Goal: Information Seeking & Learning: Find specific page/section

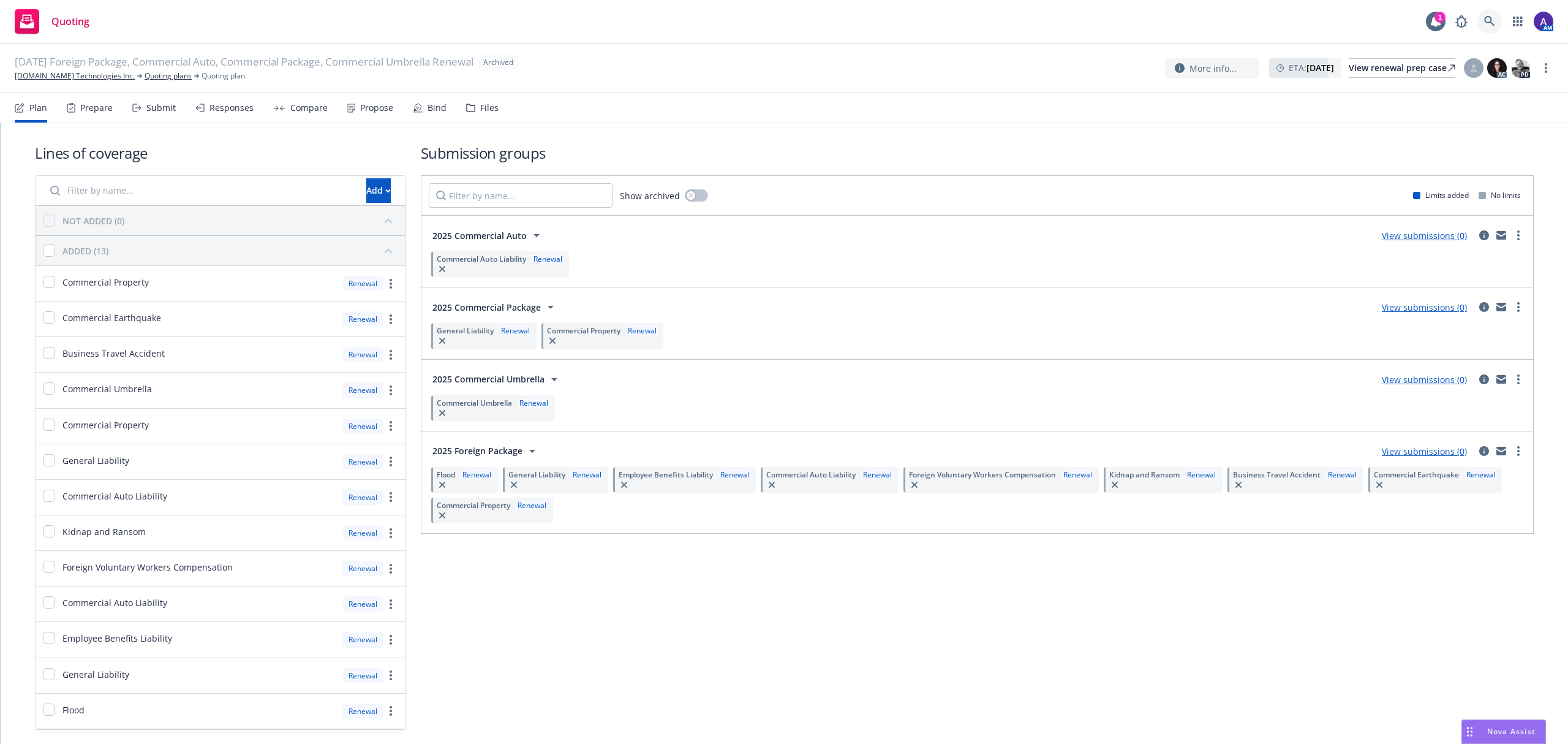
click at [1486, 18] on icon at bounding box center [1489, 21] width 10 height 10
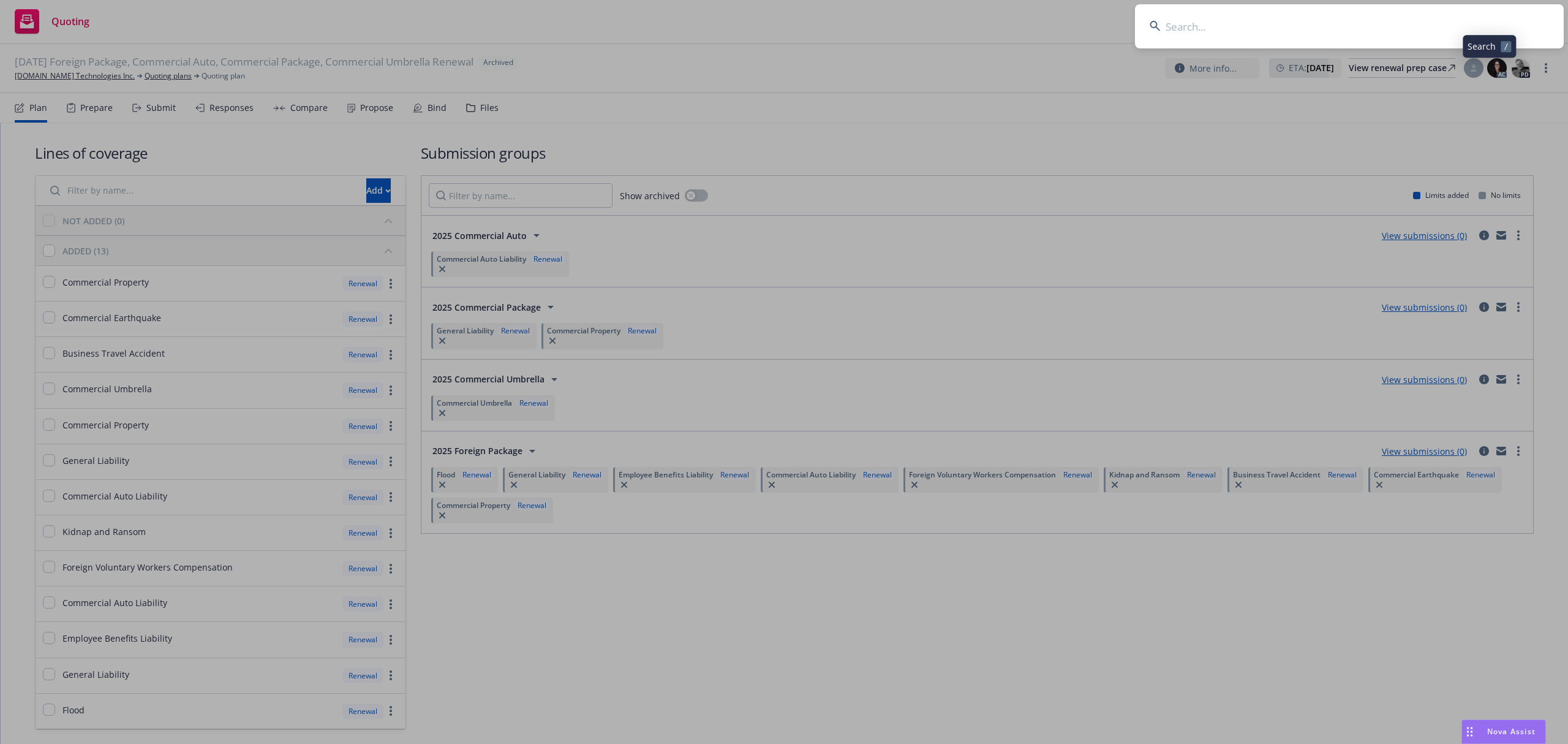
click at [1347, 20] on input at bounding box center [1349, 26] width 428 height 44
click at [1347, 20] on input "Primm South Real Estate Company" at bounding box center [1349, 26] width 428 height 44
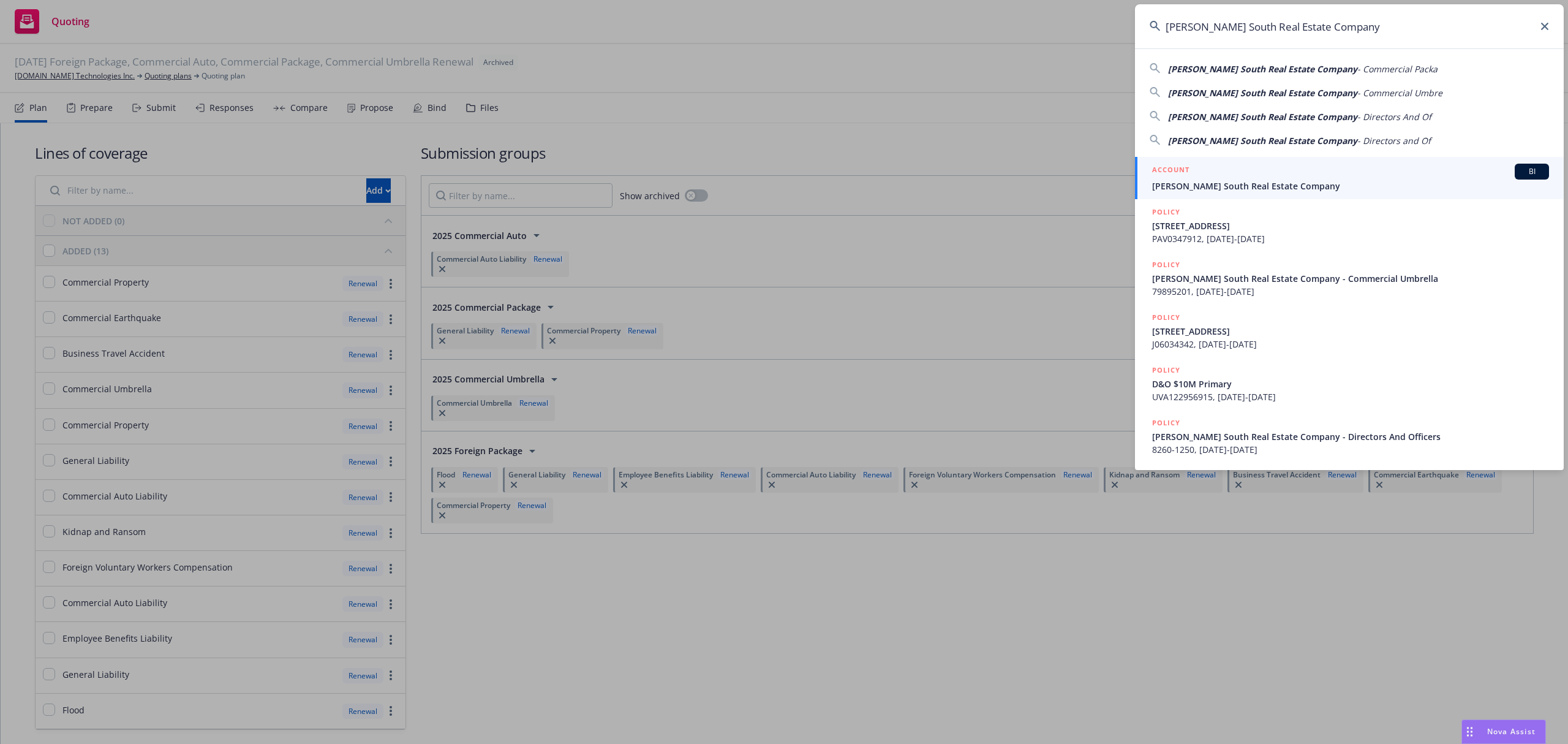
type input "Primm South Real Estate Company"
click at [1242, 180] on span "Primm South Real Estate Company" at bounding box center [1350, 186] width 397 height 13
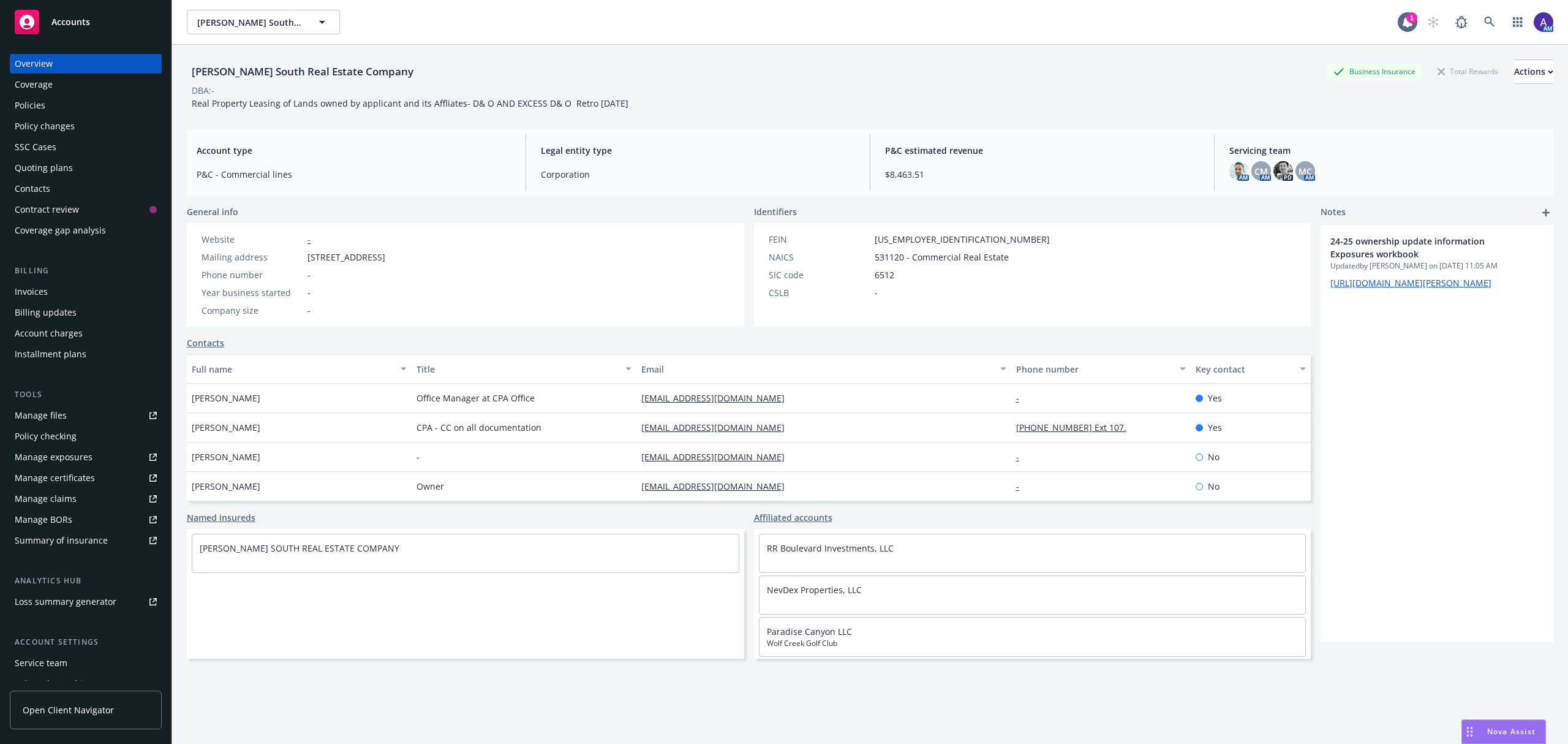
click at [58, 169] on div "Quoting plans" at bounding box center [44, 168] width 58 height 20
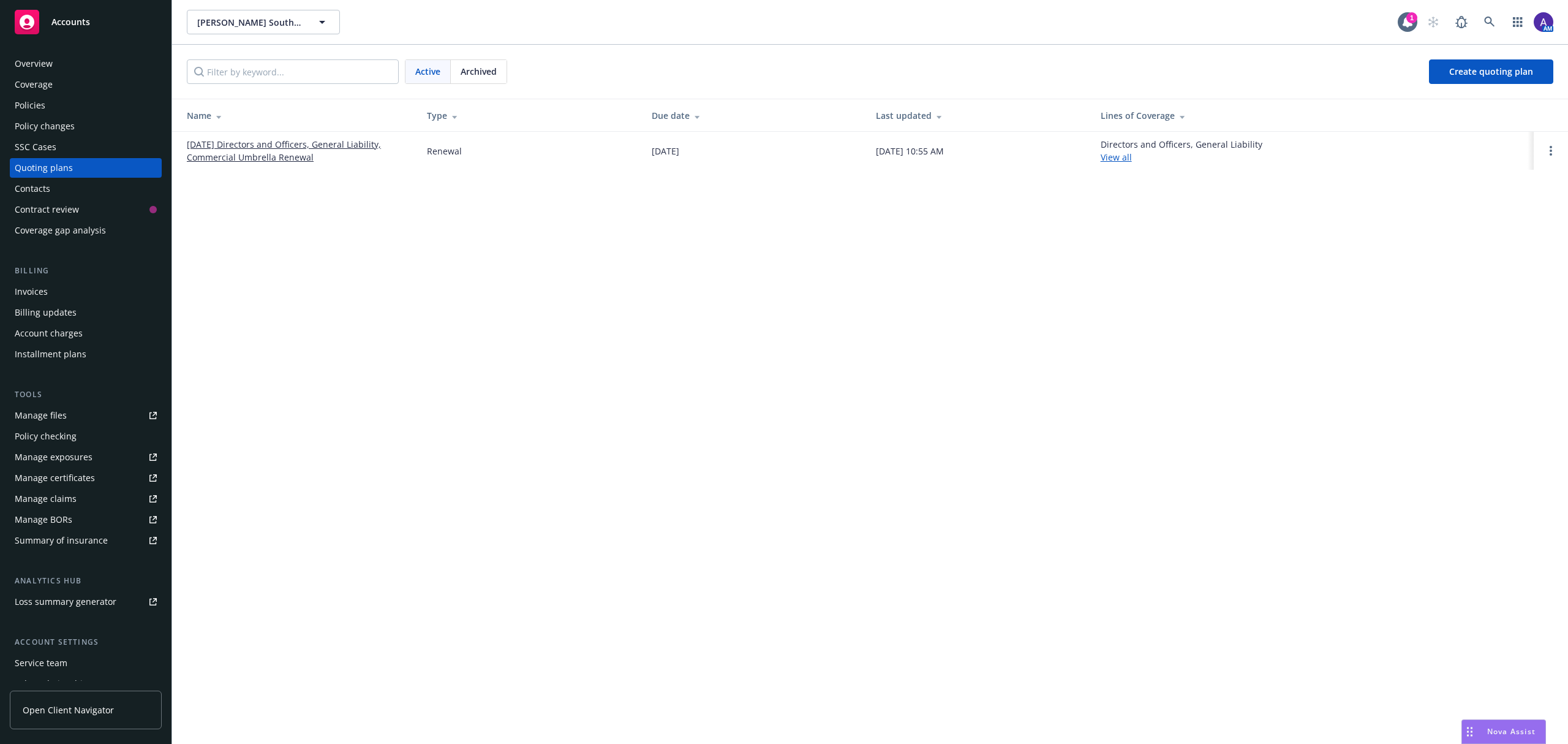
click at [292, 150] on link "09/03/25 Directors and Officers, General Liability, Commercial Umbrella Renewal" at bounding box center [297, 150] width 220 height 26
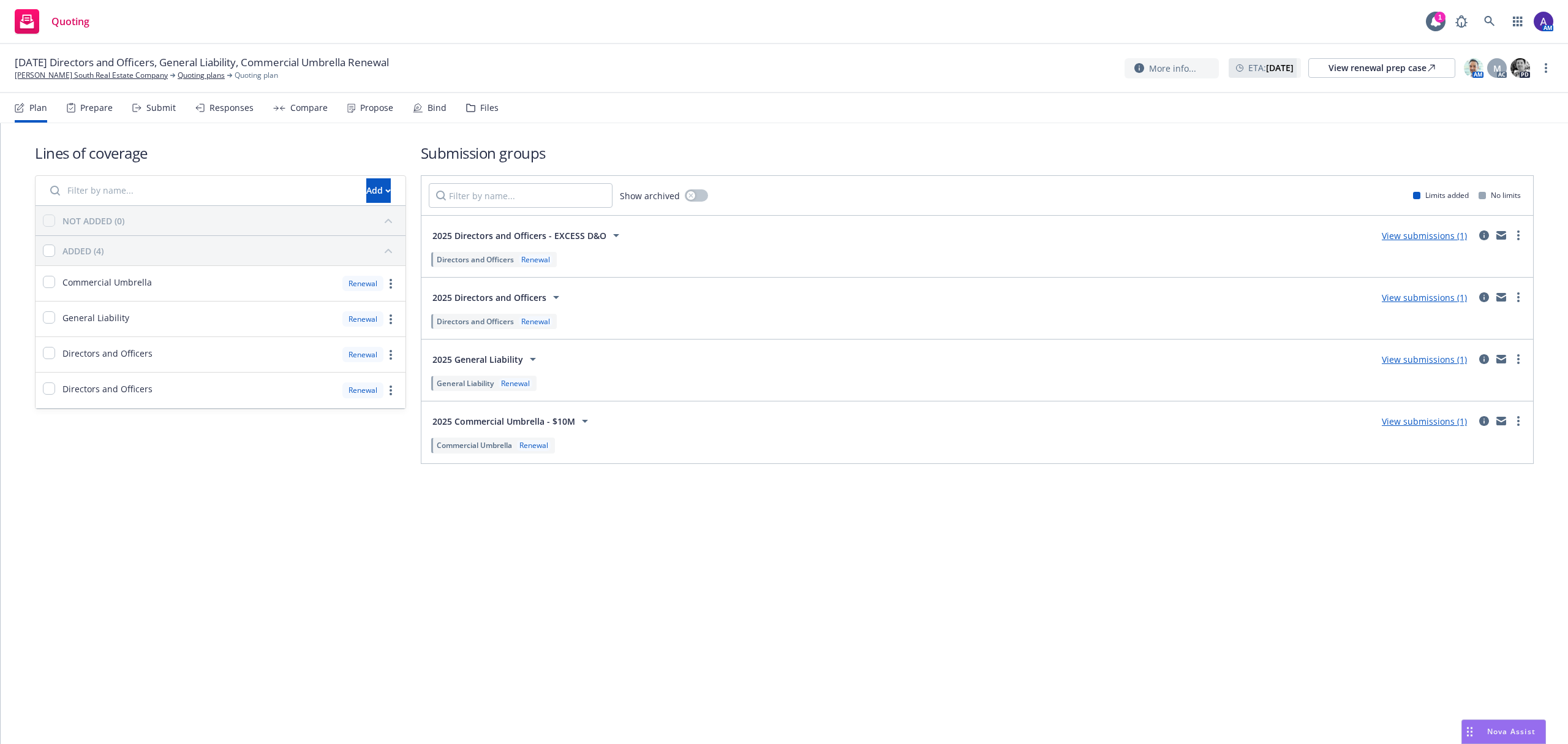
click at [360, 105] on div "Propose" at bounding box center [376, 107] width 33 height 9
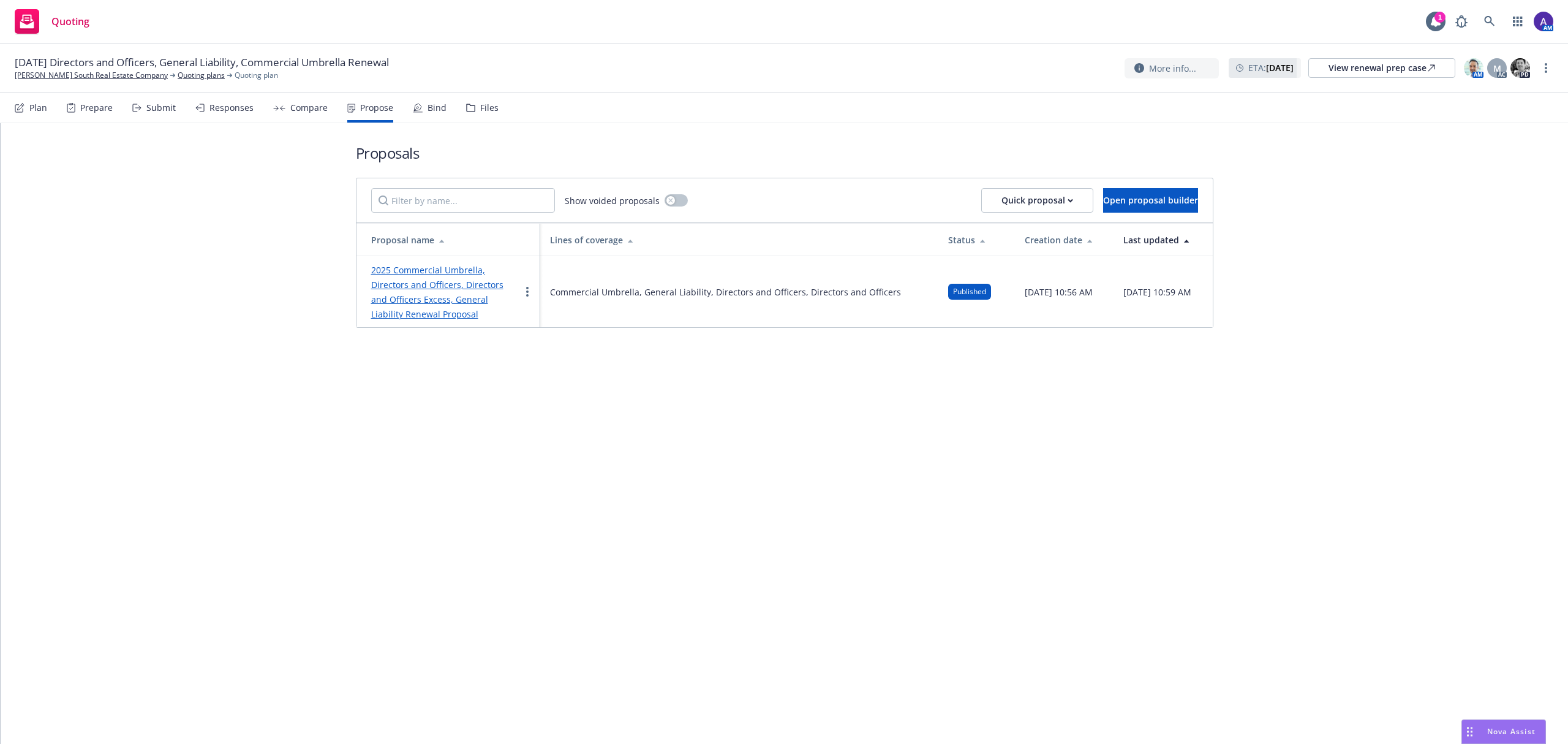
click at [459, 287] on link "2025 Commercial Umbrella, Directors and Officers, Directors and Officers Excess…" at bounding box center [437, 292] width 132 height 55
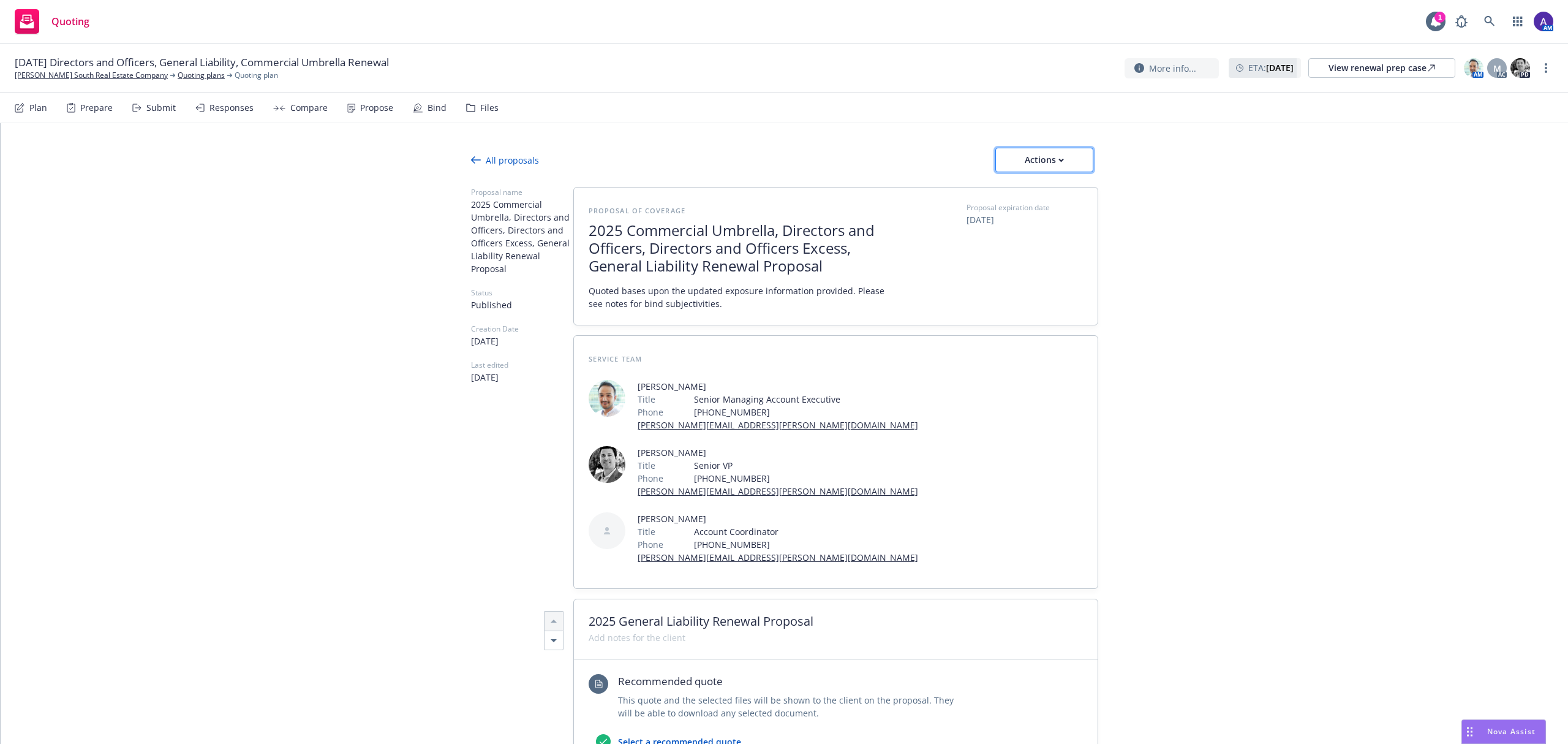
click at [1058, 160] on icon "button" at bounding box center [1061, 161] width 6 height 4
click at [1032, 193] on span "Copy proposal link" at bounding box center [1042, 191] width 105 height 12
type textarea "x"
click at [64, 74] on link "Primm South Real Estate Company" at bounding box center [91, 75] width 153 height 11
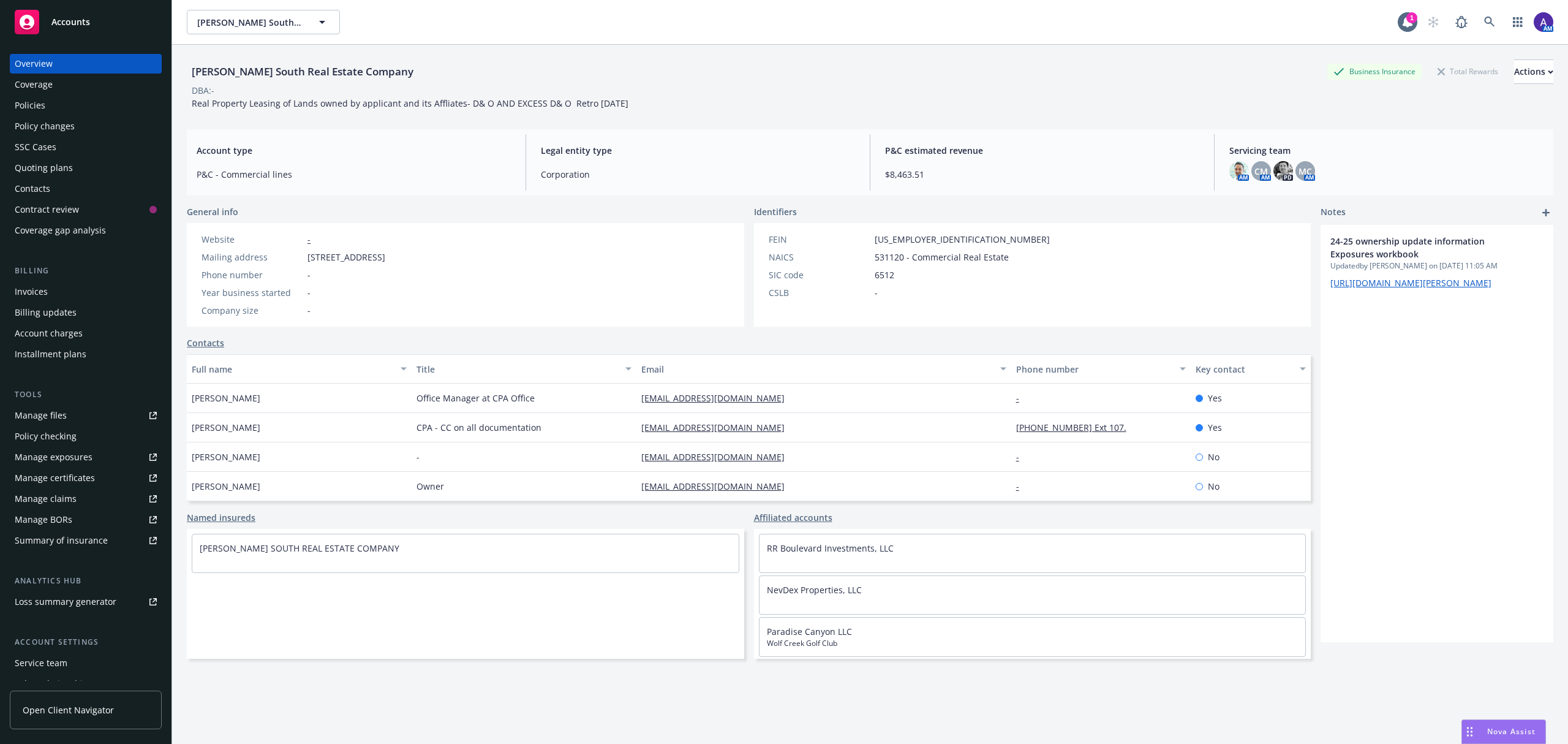
click at [32, 99] on div "Policies" at bounding box center [30, 105] width 31 height 20
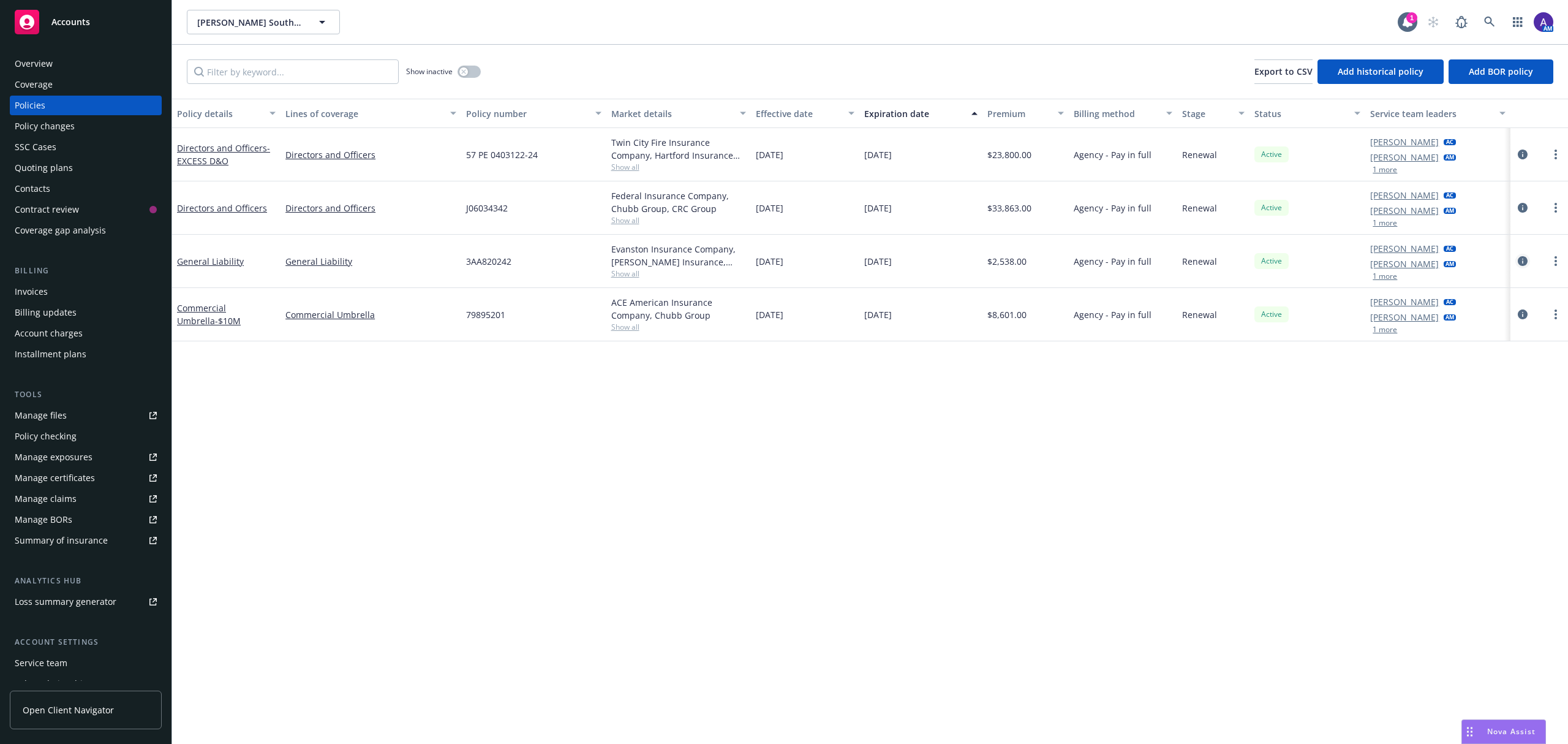
click at [1525, 261] on icon "circleInformation" at bounding box center [1522, 261] width 9 height 9
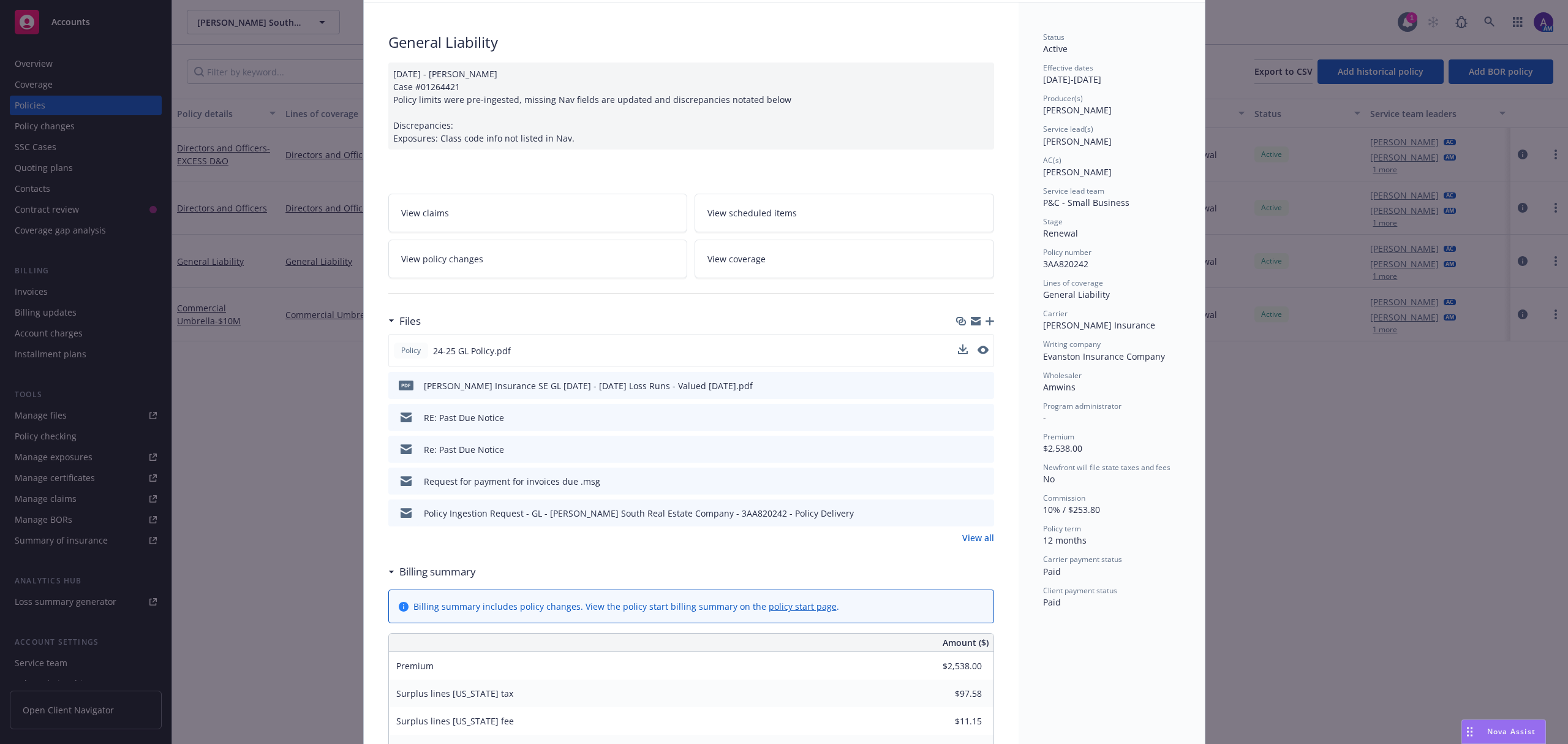
scroll to position [13, 0]
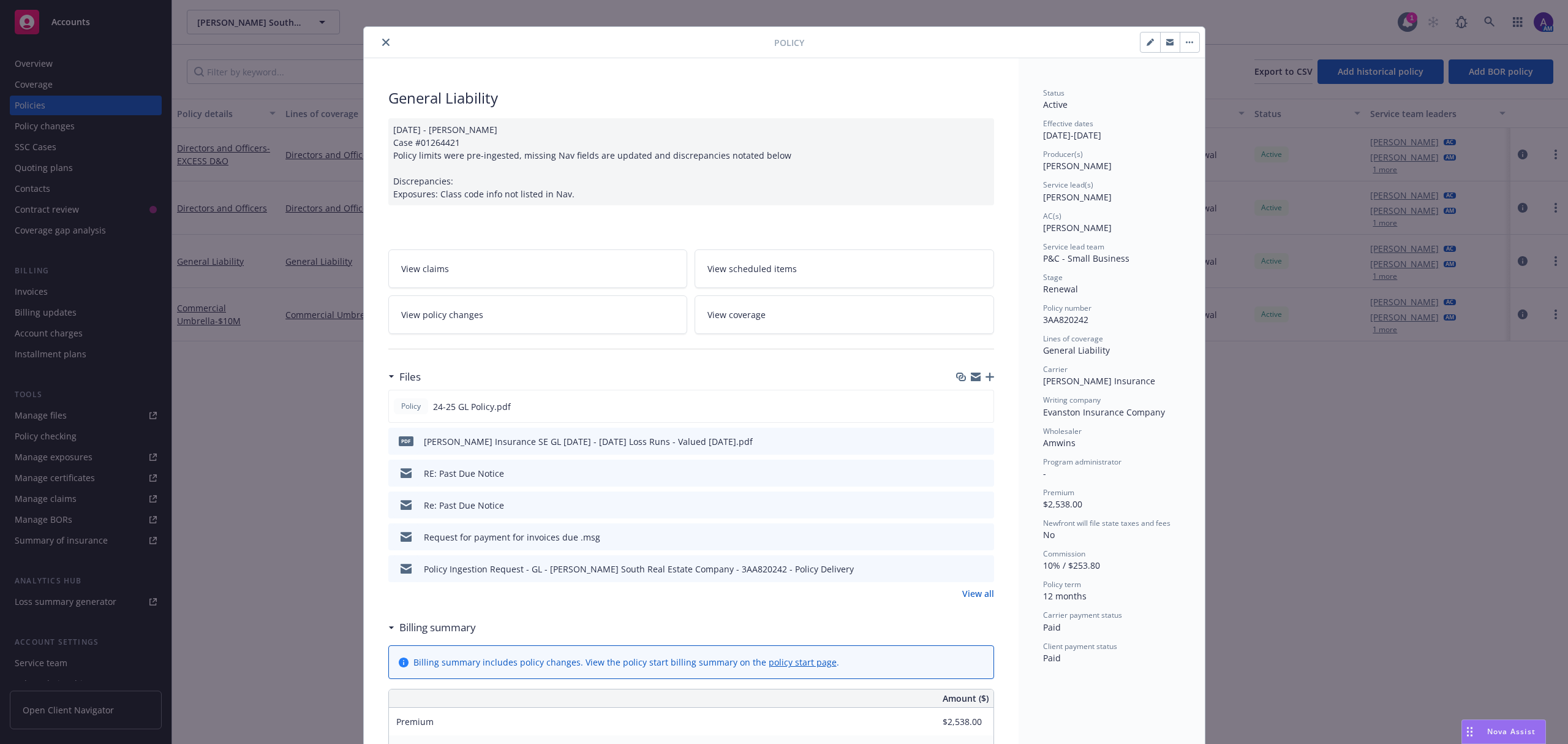
click at [379, 45] on button "close" at bounding box center [386, 42] width 15 height 15
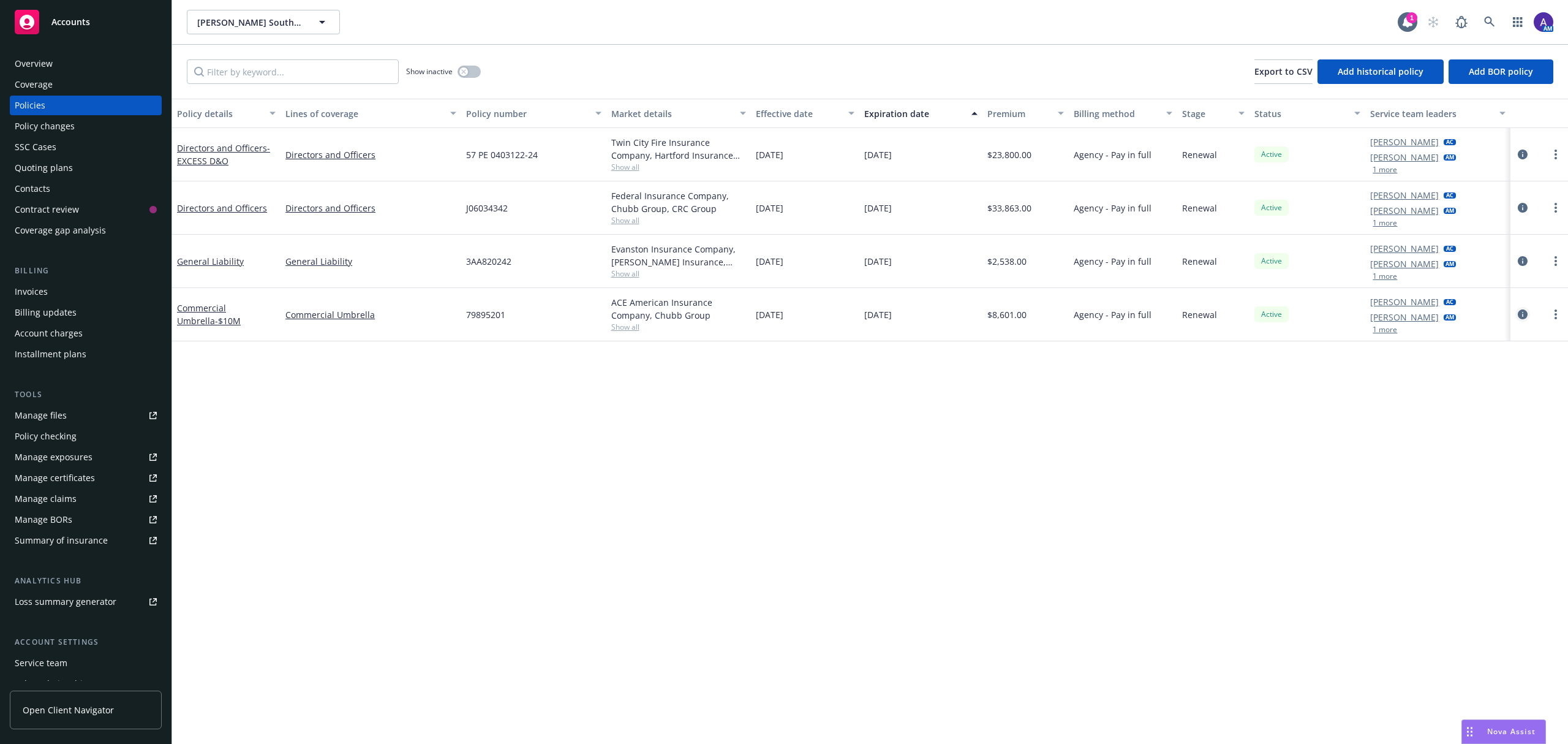
click at [1525, 315] on icon "circleInformation" at bounding box center [1522, 314] width 9 height 9
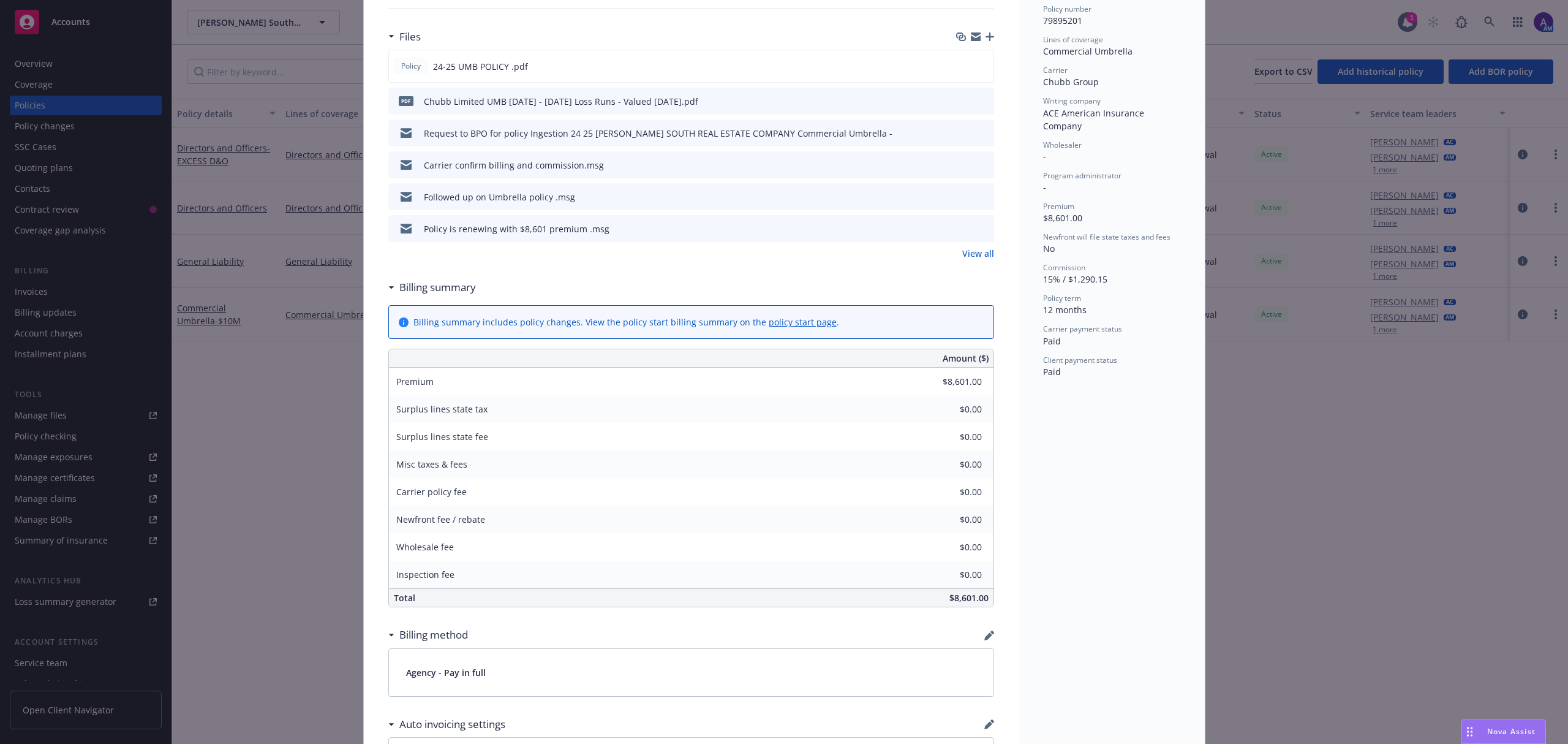
scroll to position [312, 0]
click at [977, 160] on icon "preview file" at bounding box center [982, 164] width 11 height 9
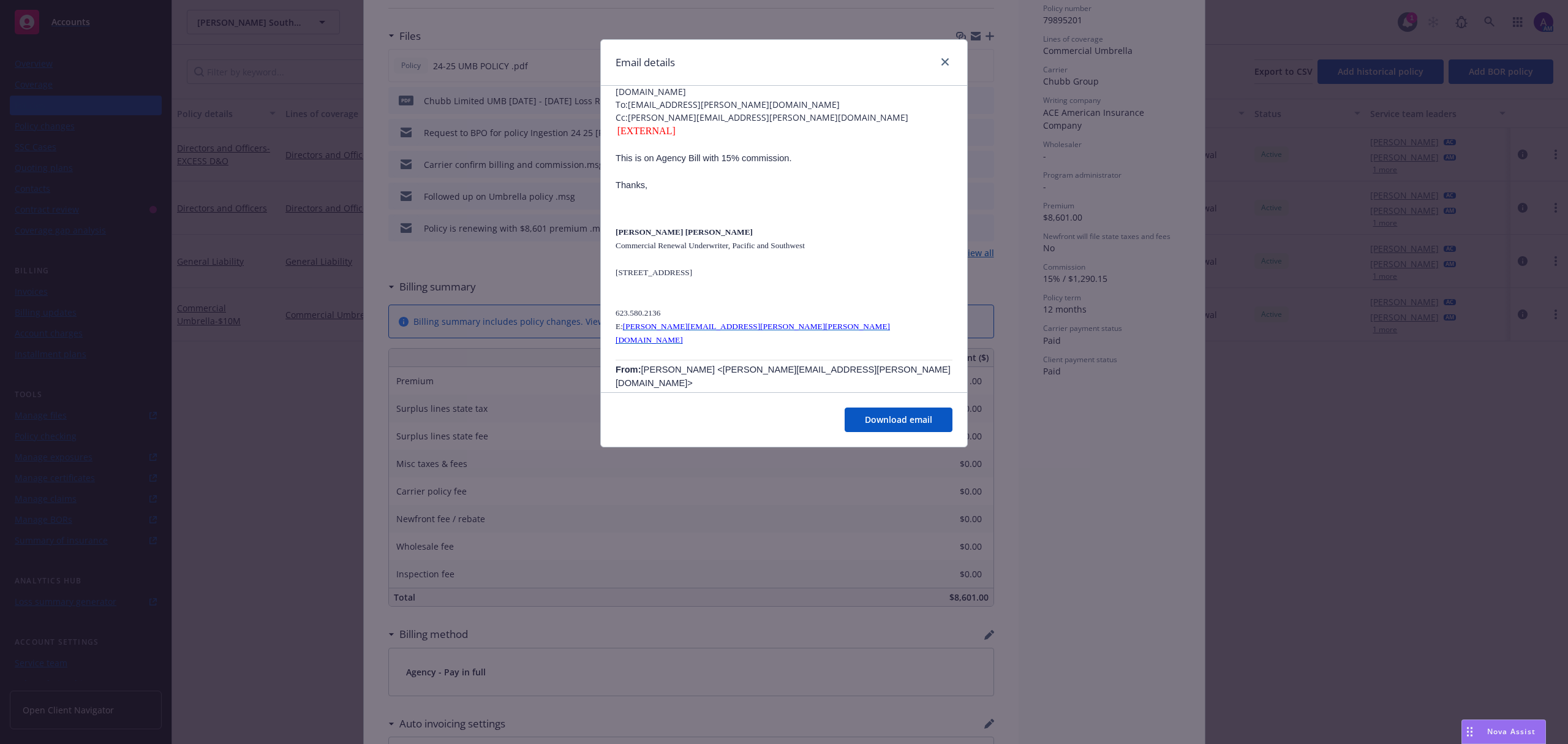
scroll to position [74, 0]
click at [844, 601] on div "Email details RE: PRIMM SOUTH REAL ESTATE COMPANY - 79895201 Tuesday, September…" at bounding box center [784, 372] width 1568 height 744
click at [946, 64] on icon "close" at bounding box center [945, 62] width 7 height 7
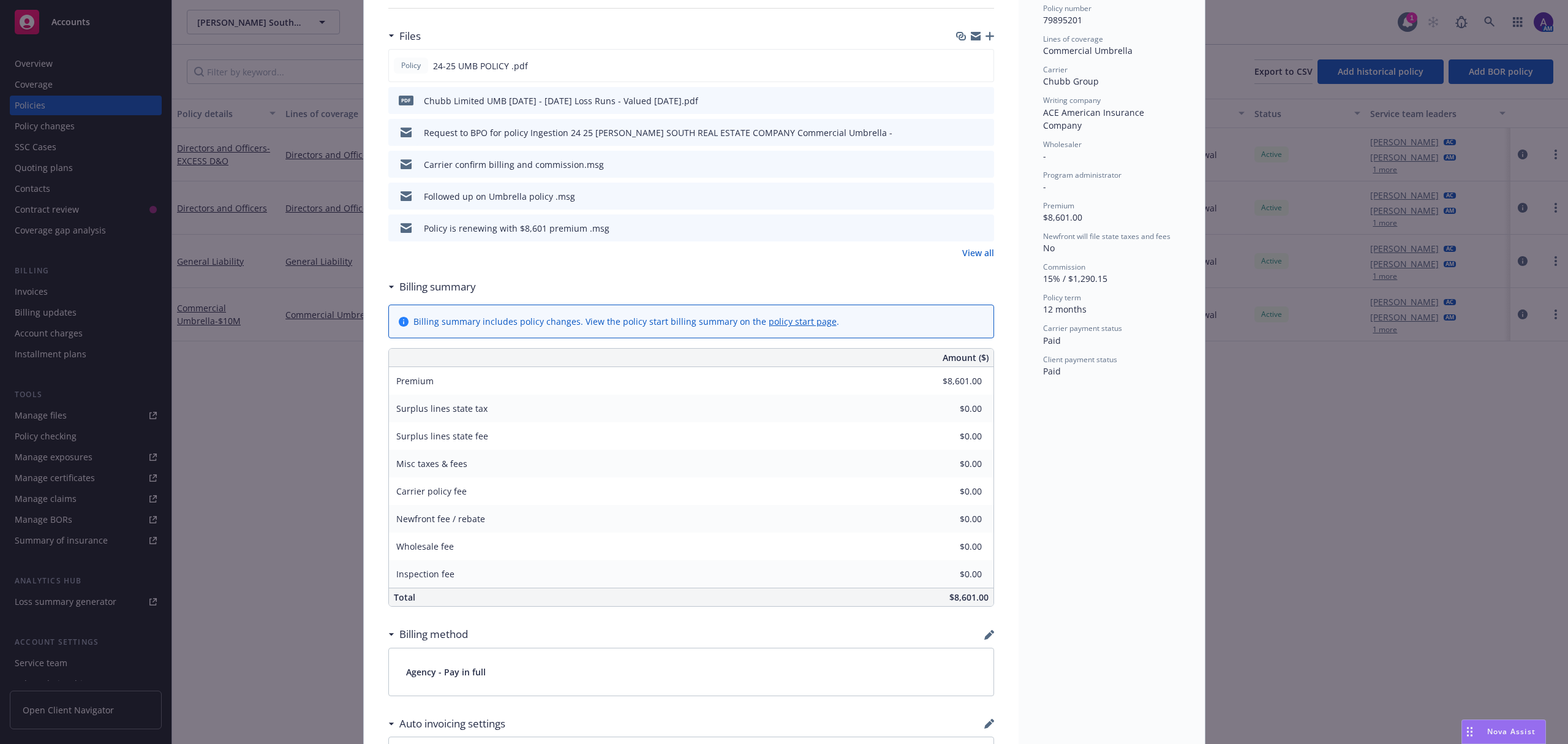
scroll to position [0, 0]
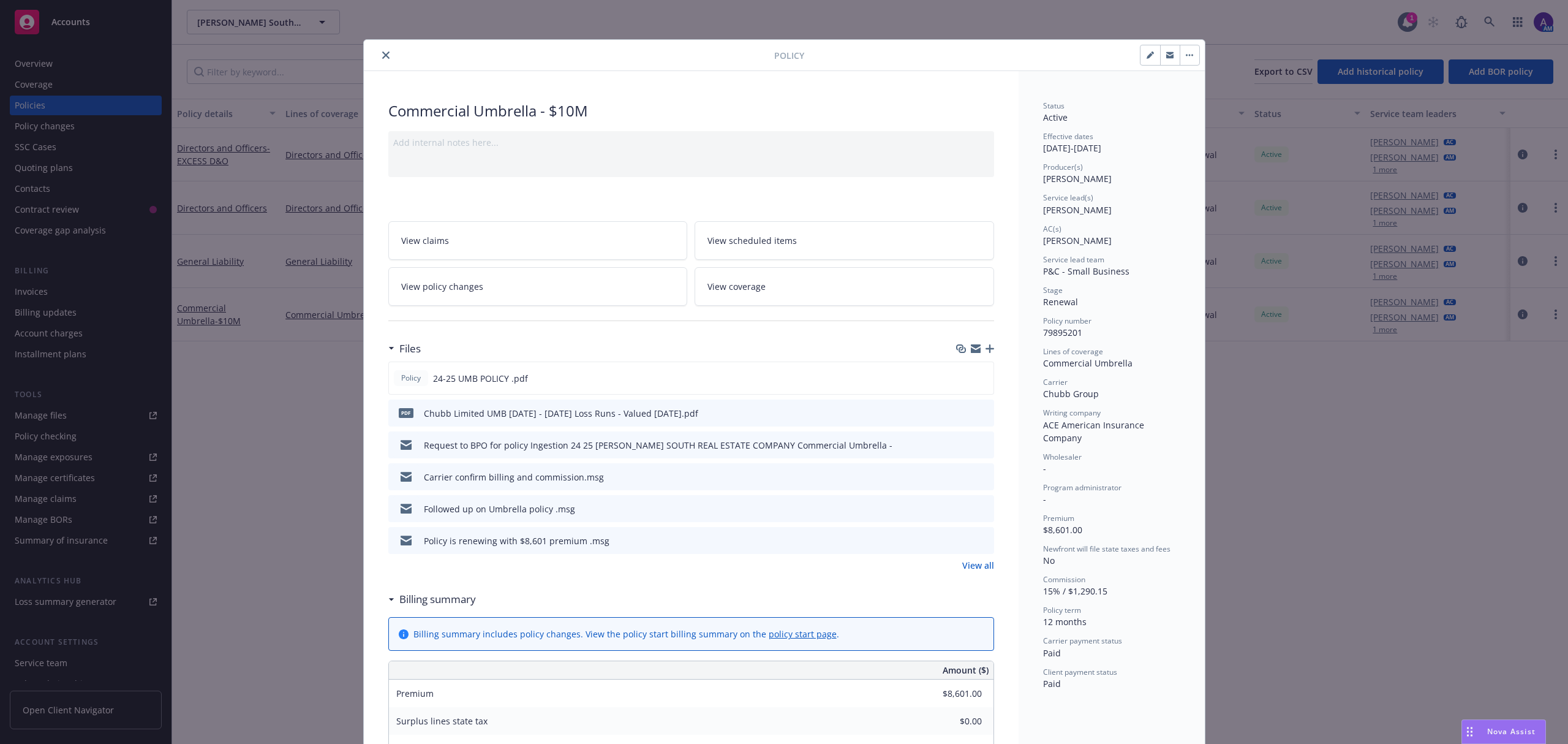
click at [385, 59] on button "close" at bounding box center [386, 55] width 15 height 15
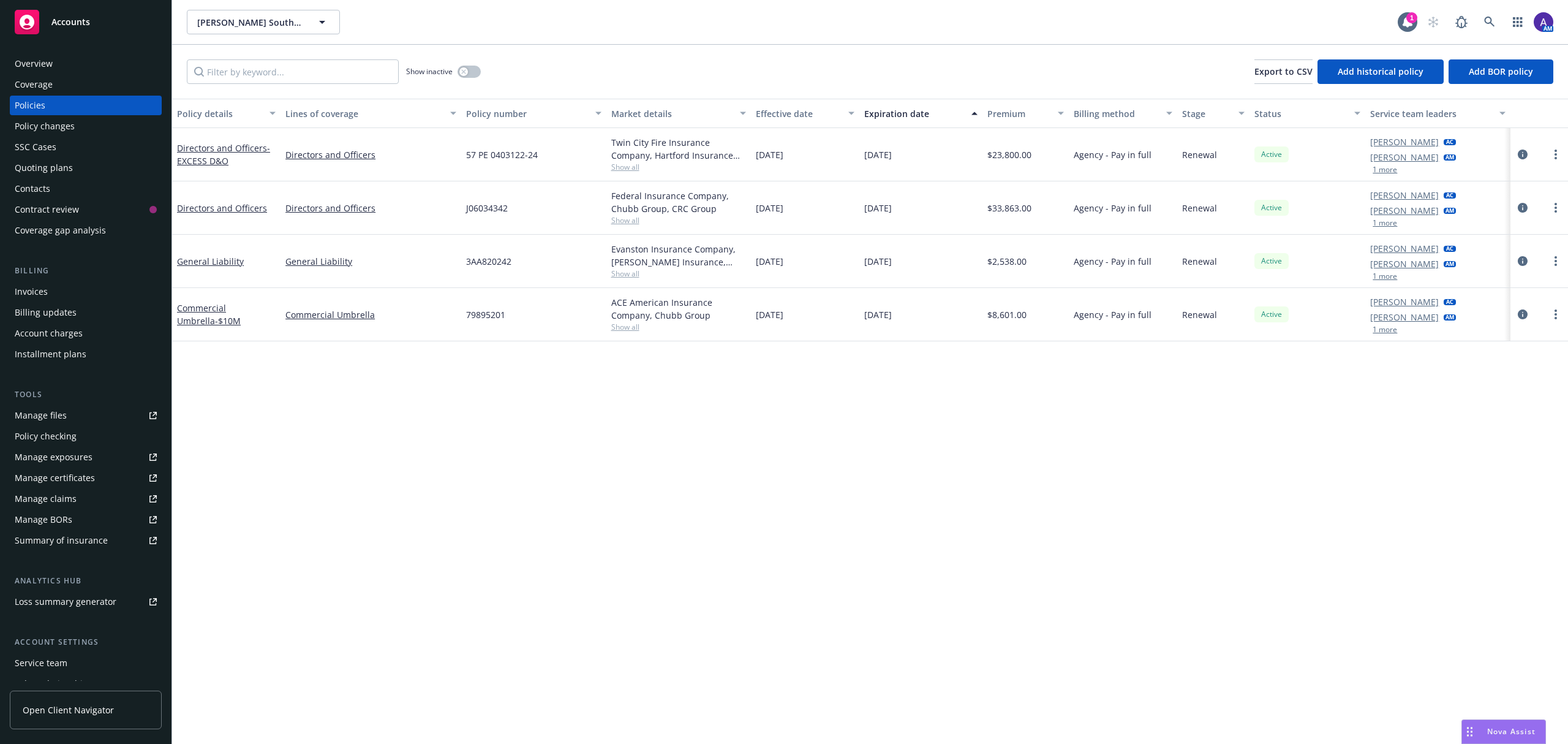
click at [70, 186] on div "Contacts" at bounding box center [85, 188] width 142 height 20
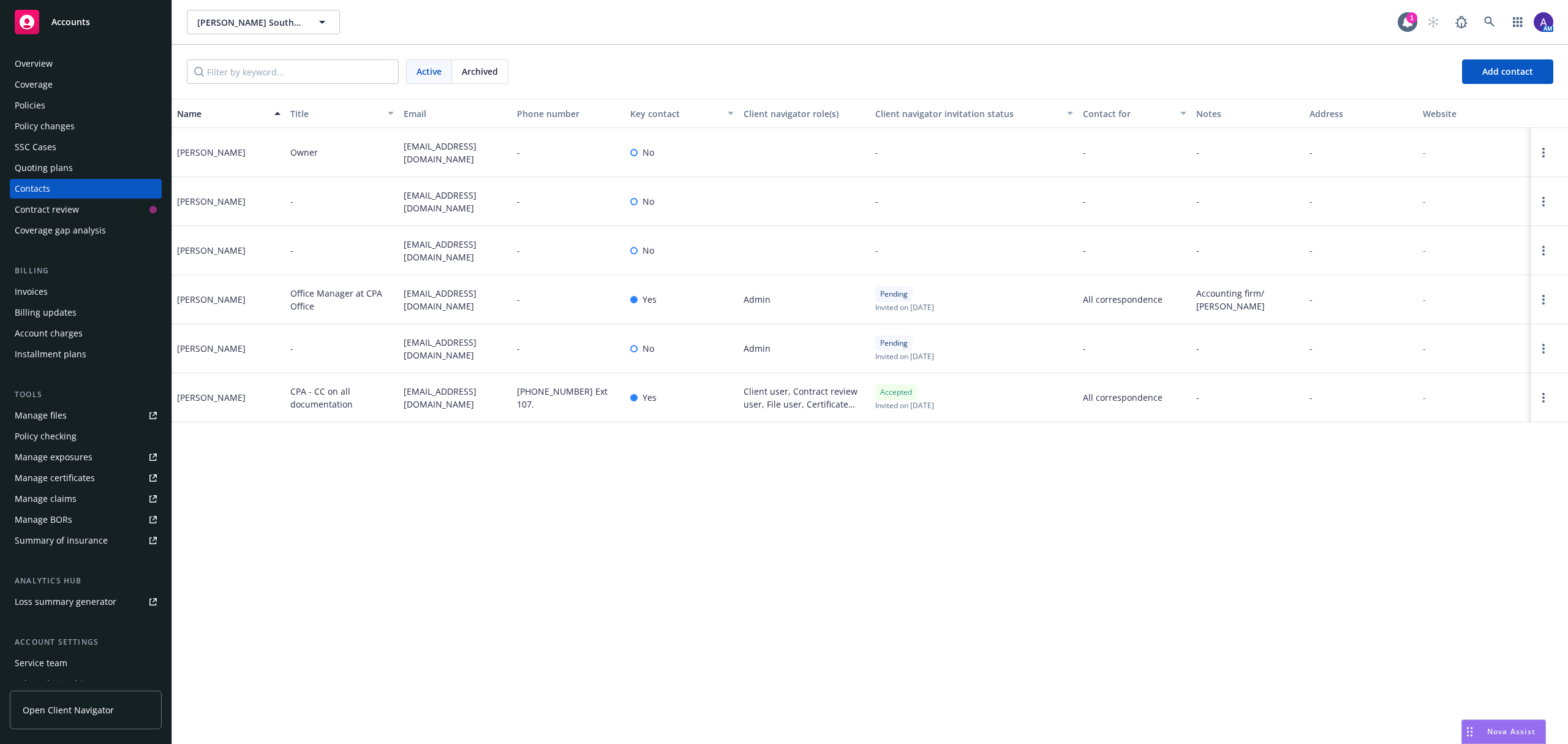
drag, startPoint x: 510, startPoint y: 216, endPoint x: 401, endPoint y: 193, distance: 111.4
click at [401, 193] on div "jsolari@jasolariandpartners.com" at bounding box center [455, 202] width 113 height 49
copy span "jsolari@jasolariandpartners.com"
drag, startPoint x: 481, startPoint y: 307, endPoint x: 400, endPoint y: 291, distance: 82.6
click at [400, 291] on div "mwest@jasolariandpartners.com" at bounding box center [455, 299] width 113 height 49
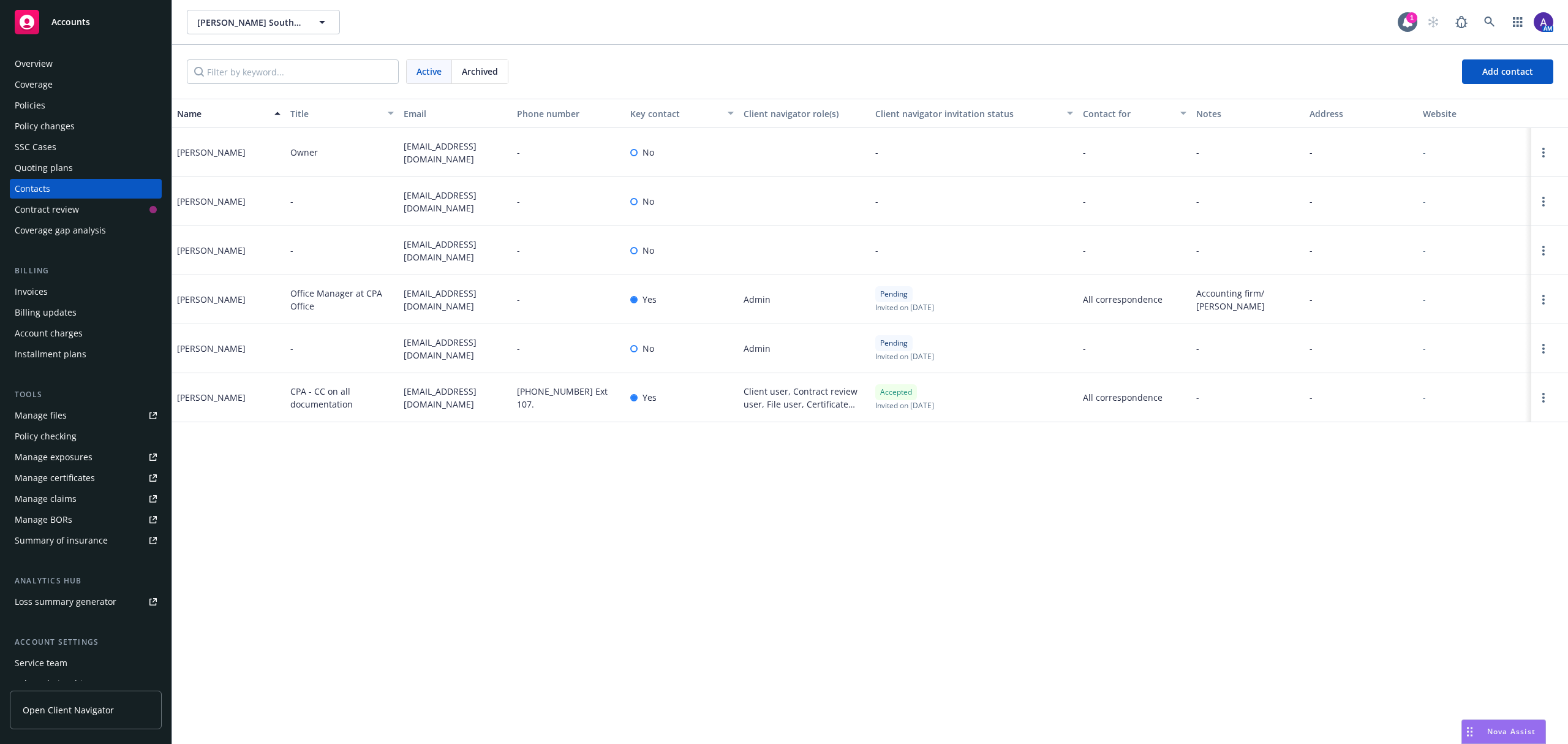
copy span "mwest@jasolariandpartners.com"
drag, startPoint x: 488, startPoint y: 407, endPoint x: 406, endPoint y: 388, distance: 84.2
click at [406, 388] on span "mgeschwind@jasolariandpartners.com" at bounding box center [456, 397] width 104 height 26
copy span "mgeschwind@jasolariandpartners.com"
drag, startPoint x: 436, startPoint y: 163, endPoint x: 398, endPoint y: 142, distance: 43.4
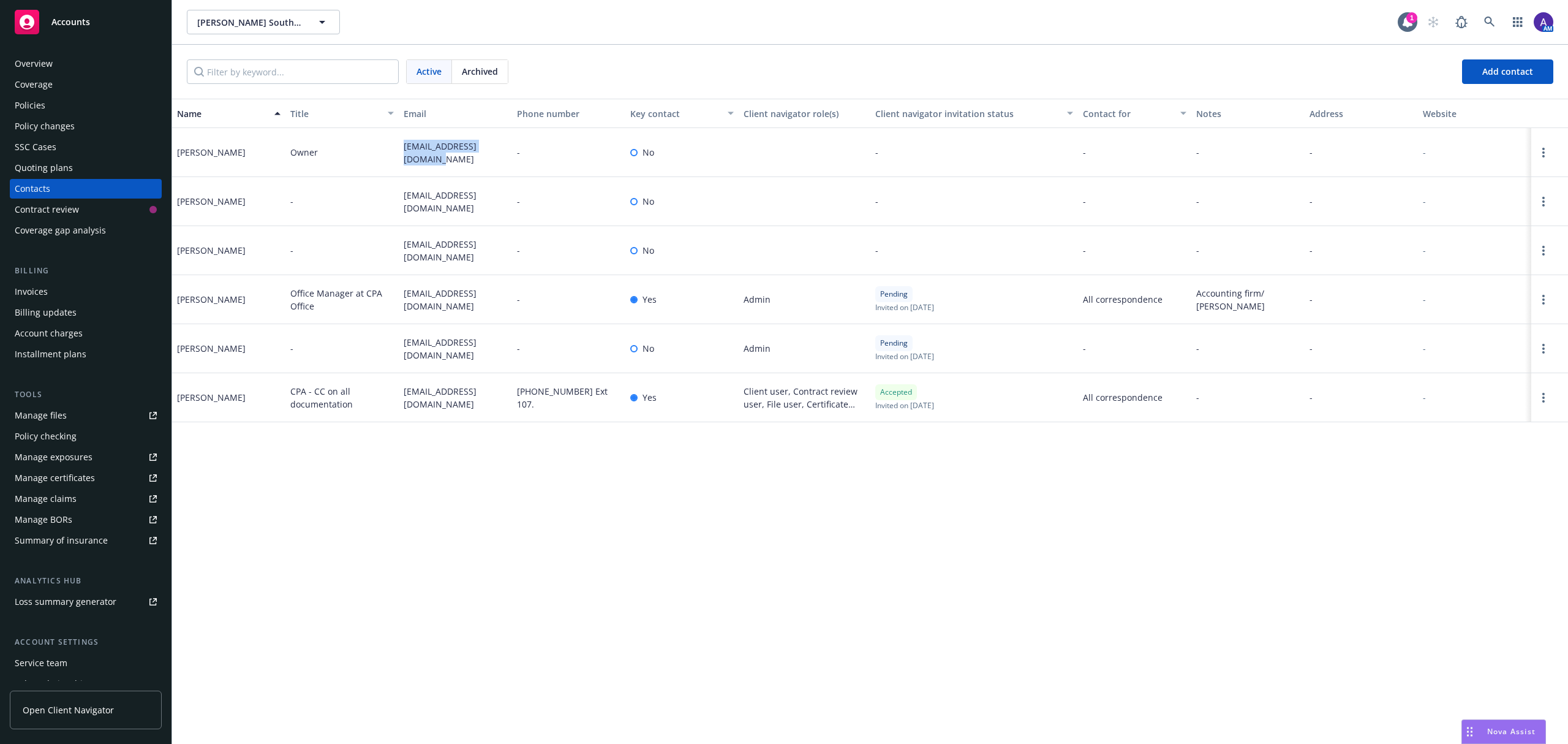
click at [399, 142] on div "coryclemetson@yahoo.com" at bounding box center [455, 152] width 113 height 49
copy span "coryclemetson@yahoo.com"
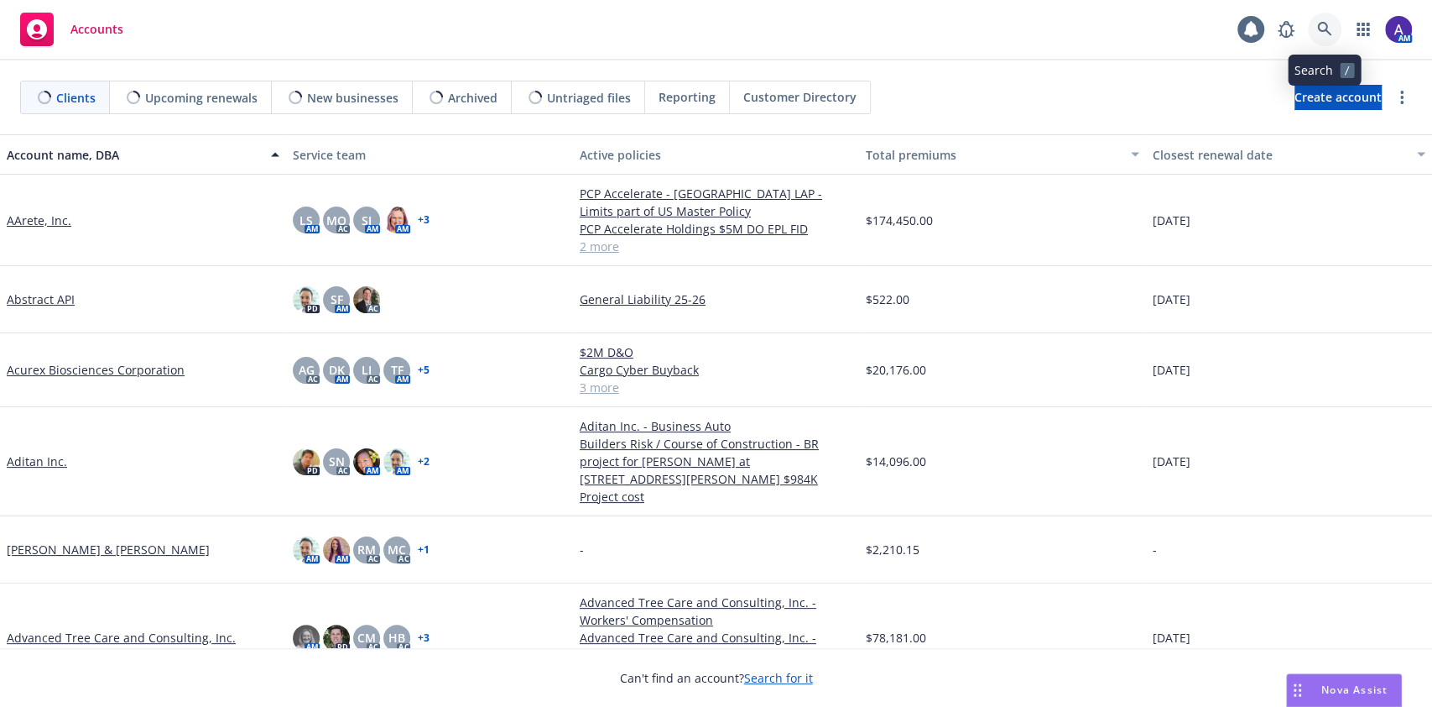
click at [1324, 34] on icon at bounding box center [1325, 29] width 15 height 15
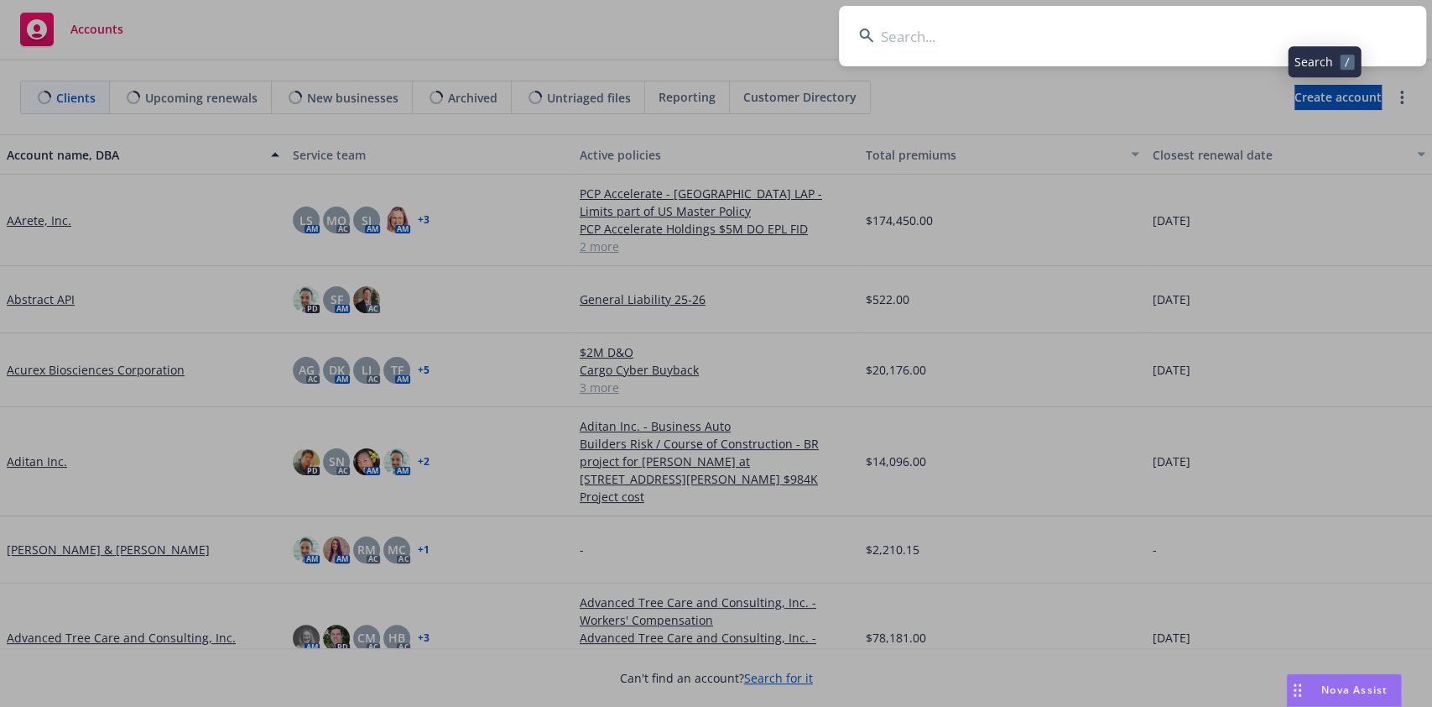
click at [1239, 36] on input at bounding box center [1132, 36] width 587 height 60
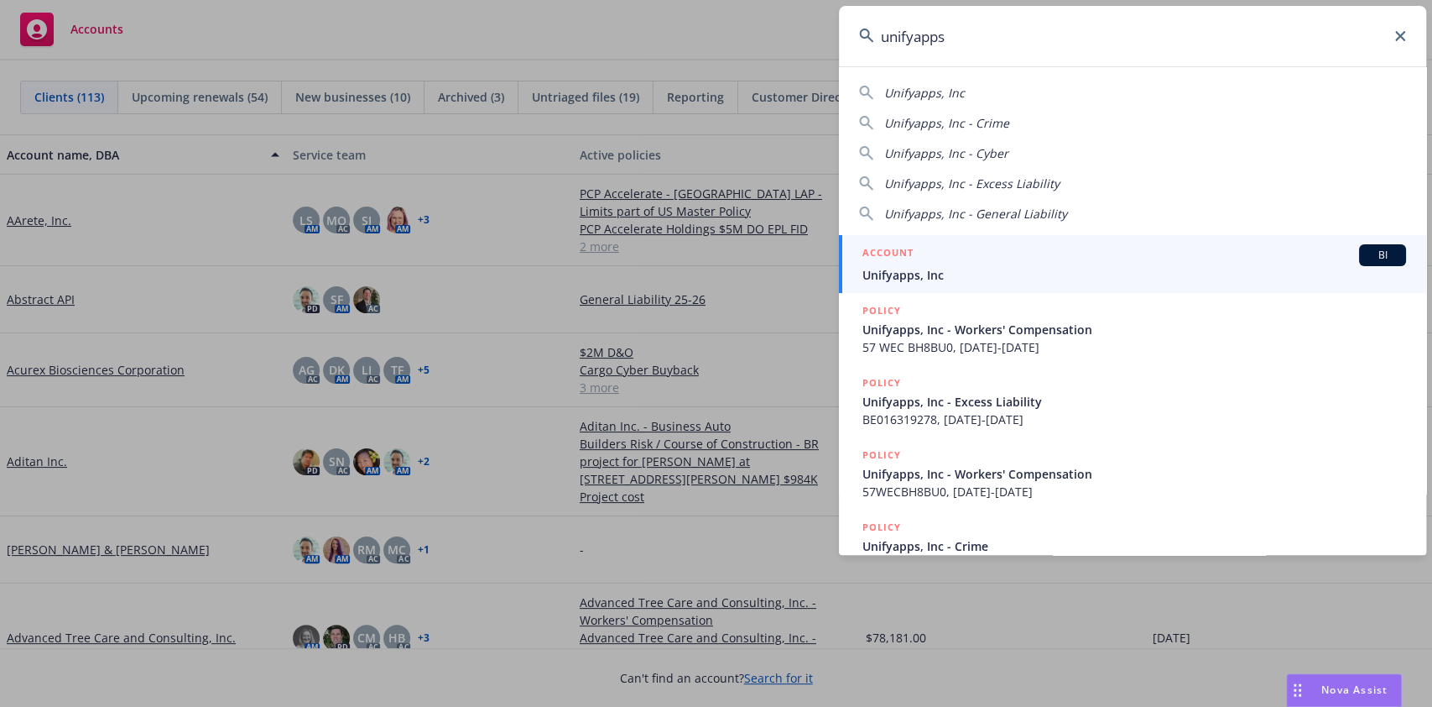
type input "unifyapps"
click at [933, 272] on span "Unifyapps, Inc" at bounding box center [1135, 275] width 544 height 18
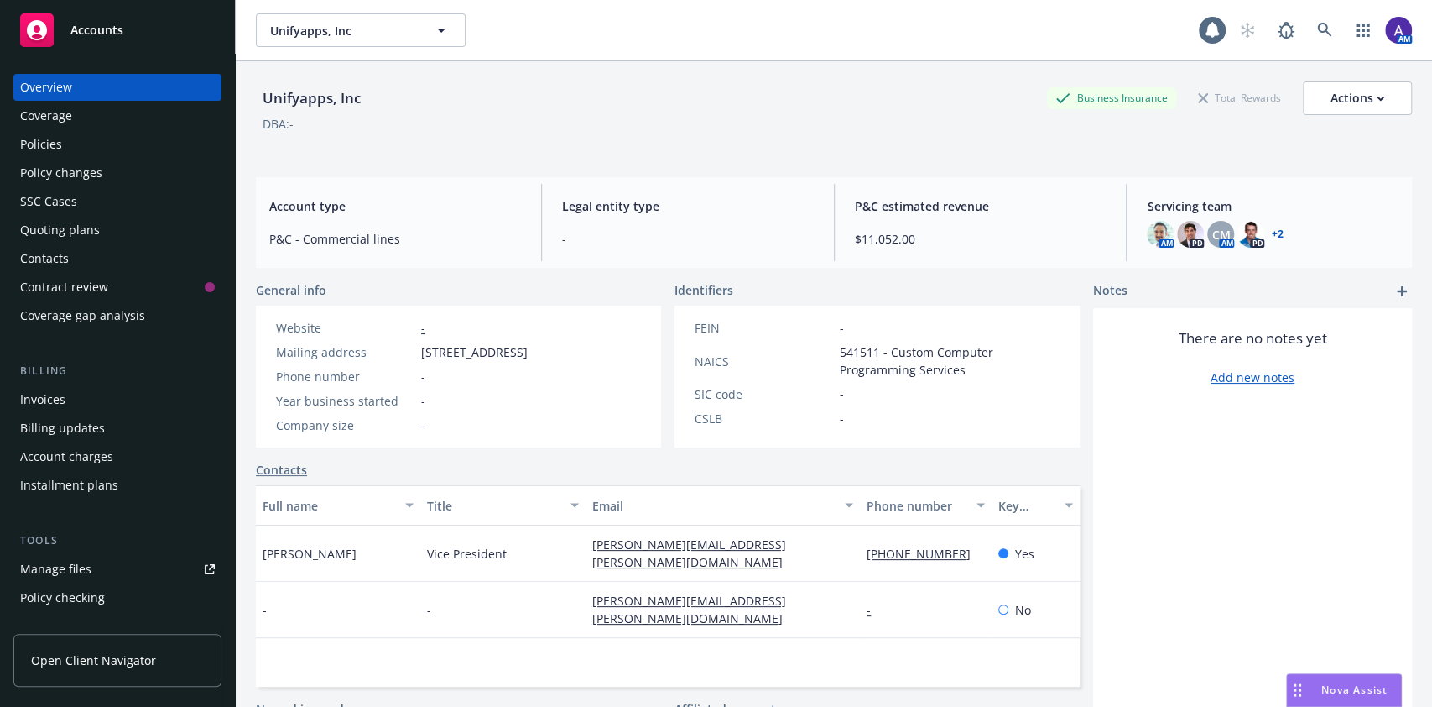
click at [42, 147] on div "Policies" at bounding box center [41, 144] width 42 height 27
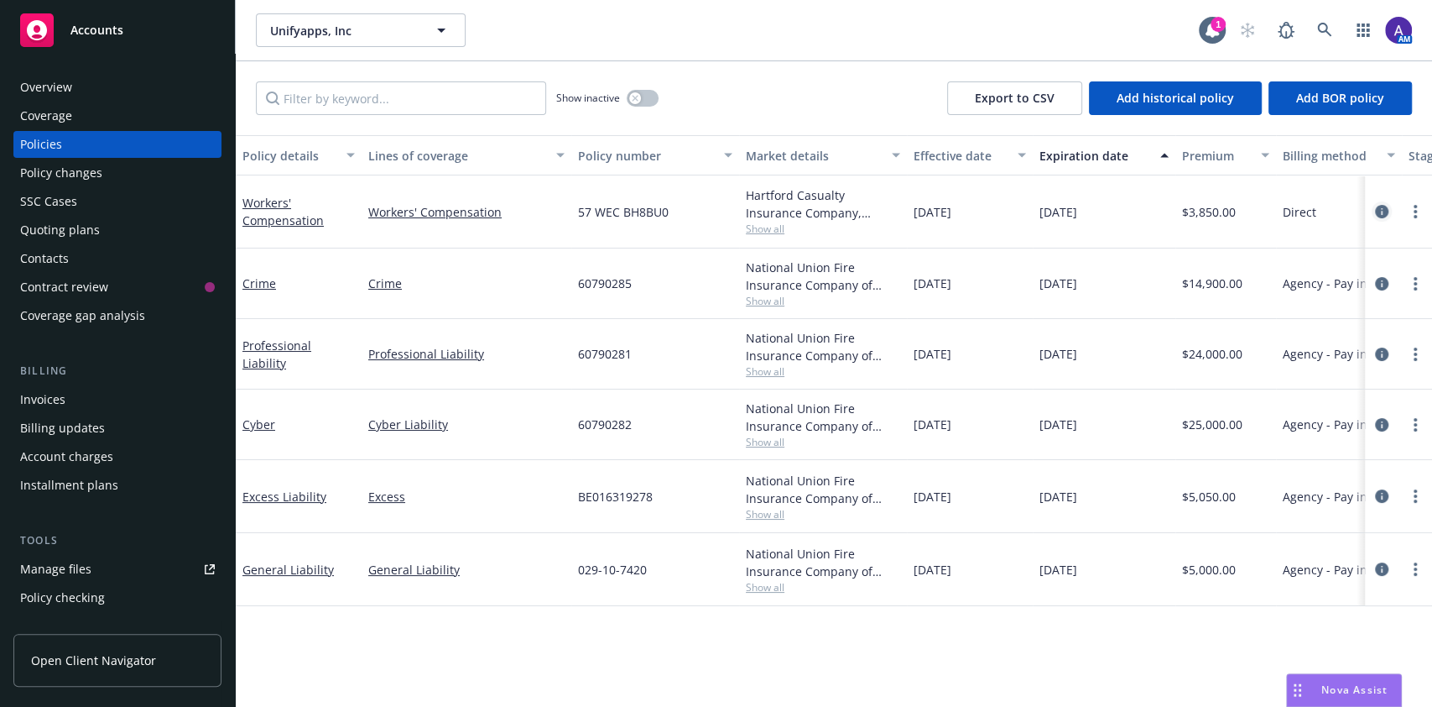
click at [1384, 211] on icon "circleInformation" at bounding box center [1381, 211] width 13 height 13
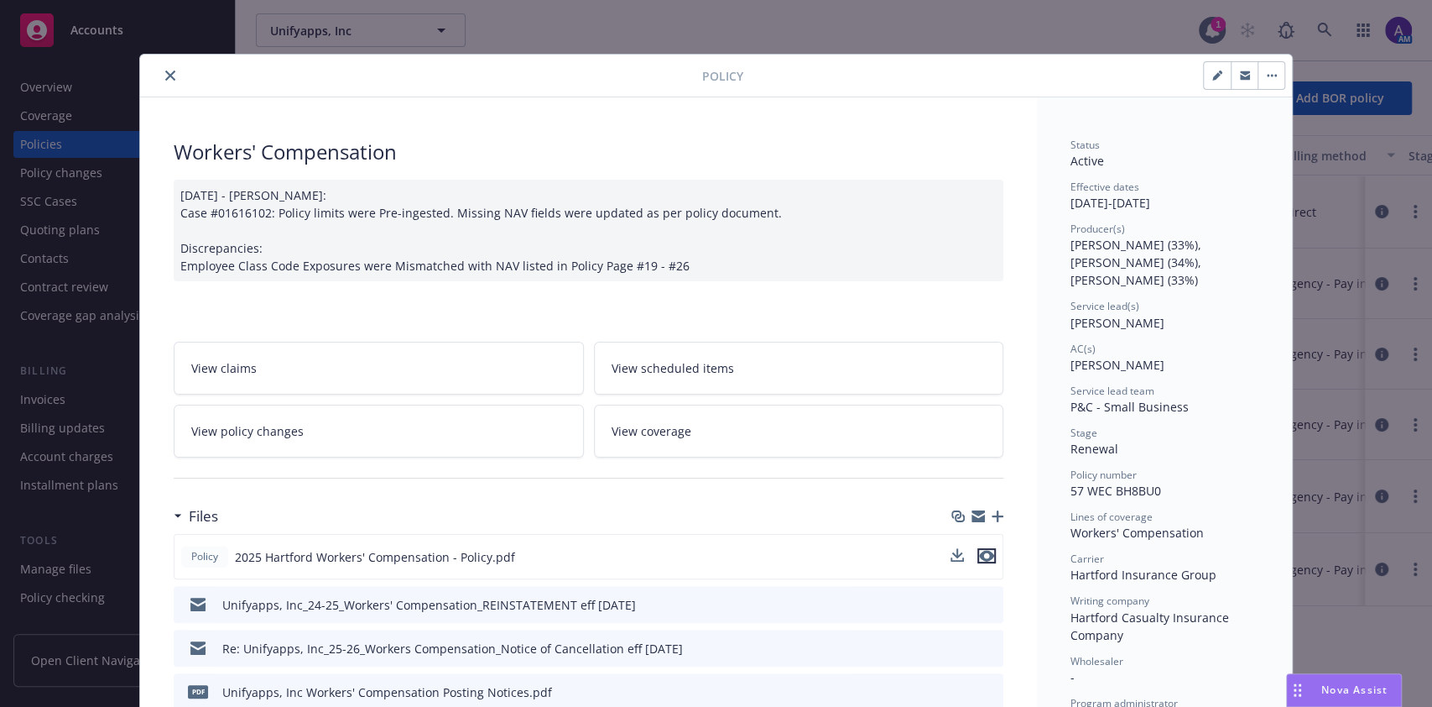
click at [979, 555] on icon "preview file" at bounding box center [986, 556] width 15 height 12
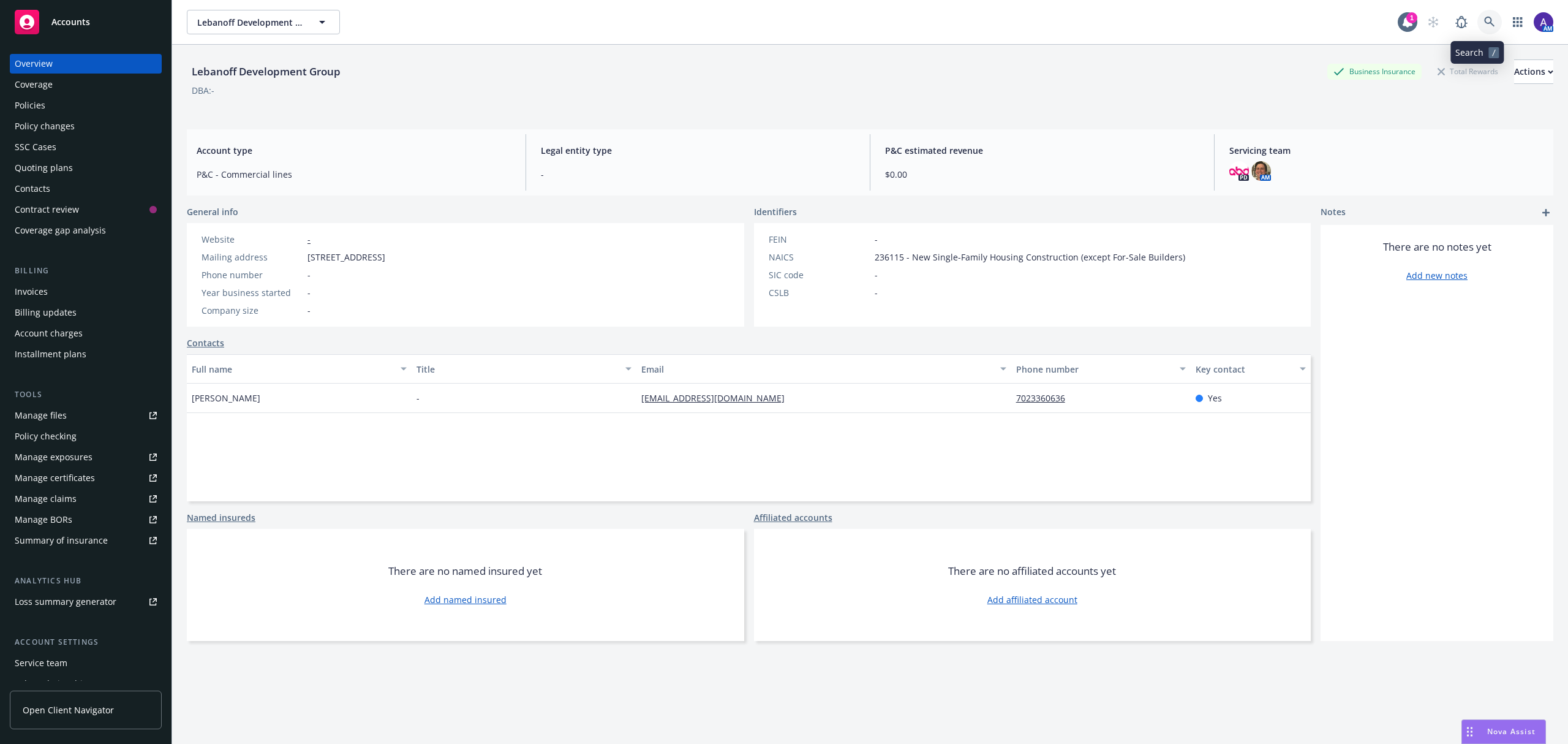
click at [1483, 25] on link at bounding box center [1490, 22] width 25 height 25
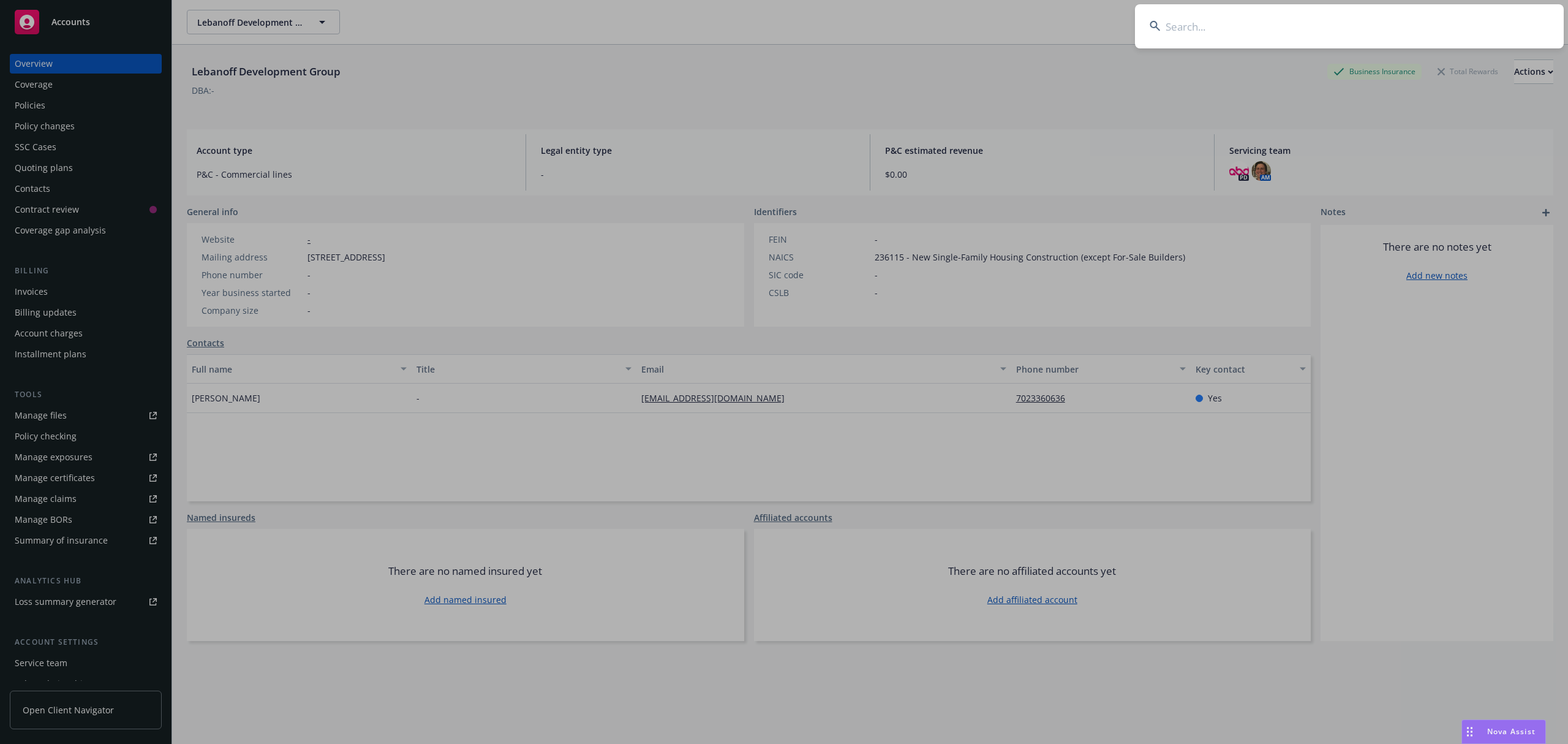
click at [1411, 25] on input at bounding box center [1349, 26] width 428 height 44
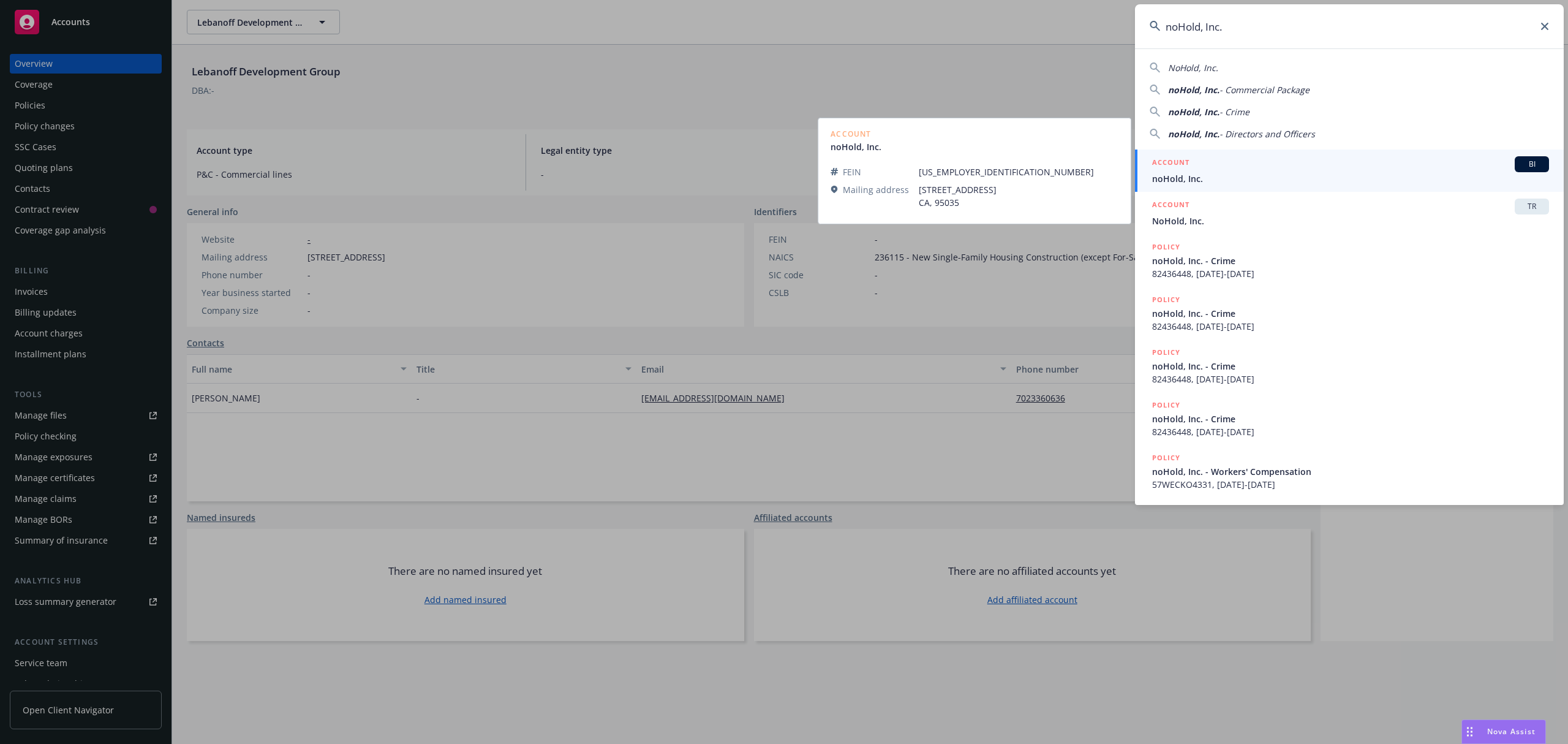
type input "noHold, Inc."
click at [1210, 170] on div "ACCOUNT BI" at bounding box center [1350, 164] width 397 height 16
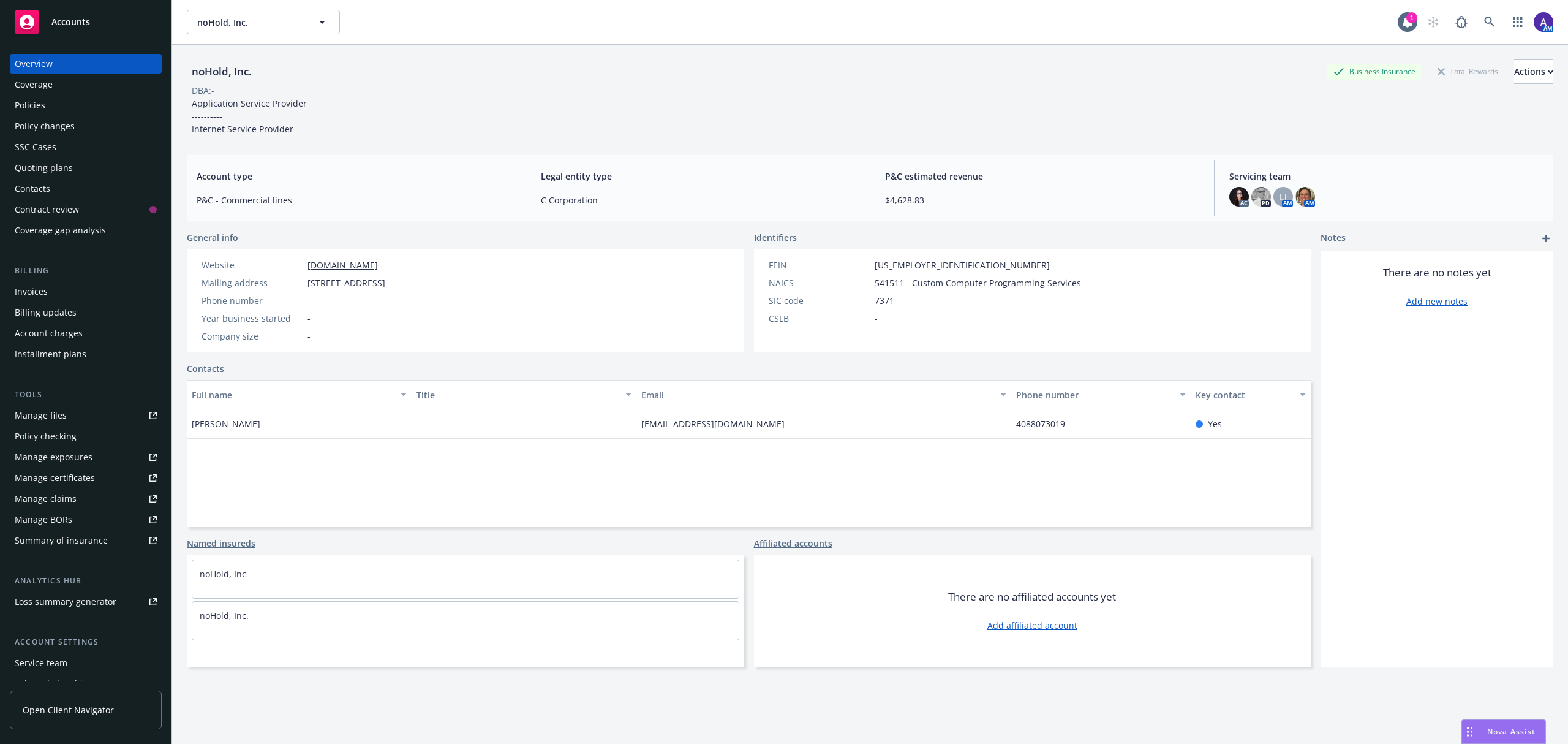
click at [47, 99] on div "Policies" at bounding box center [85, 105] width 142 height 20
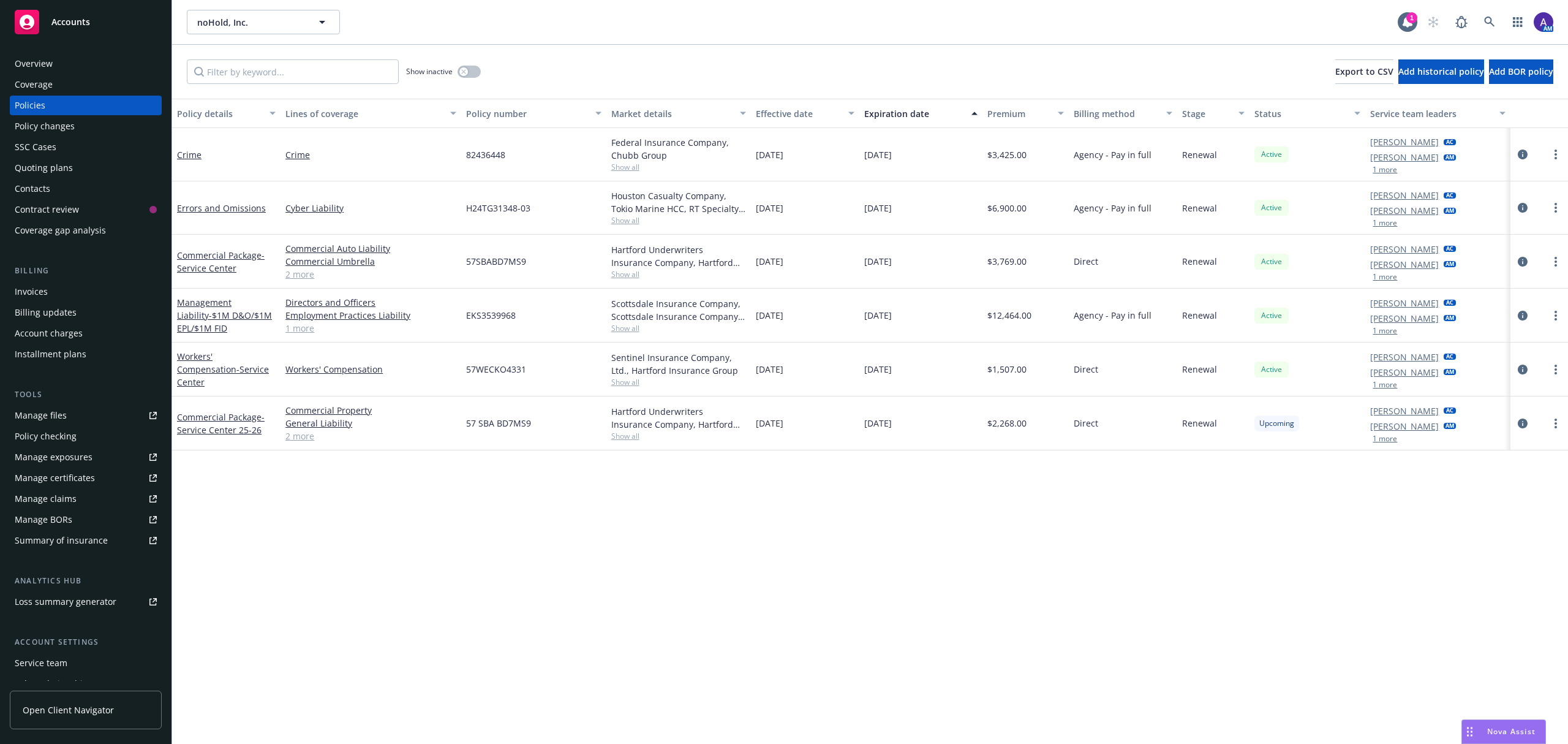
click at [1502, 18] on div "AM" at bounding box center [1487, 22] width 132 height 25
click at [1497, 20] on link at bounding box center [1490, 22] width 25 height 25
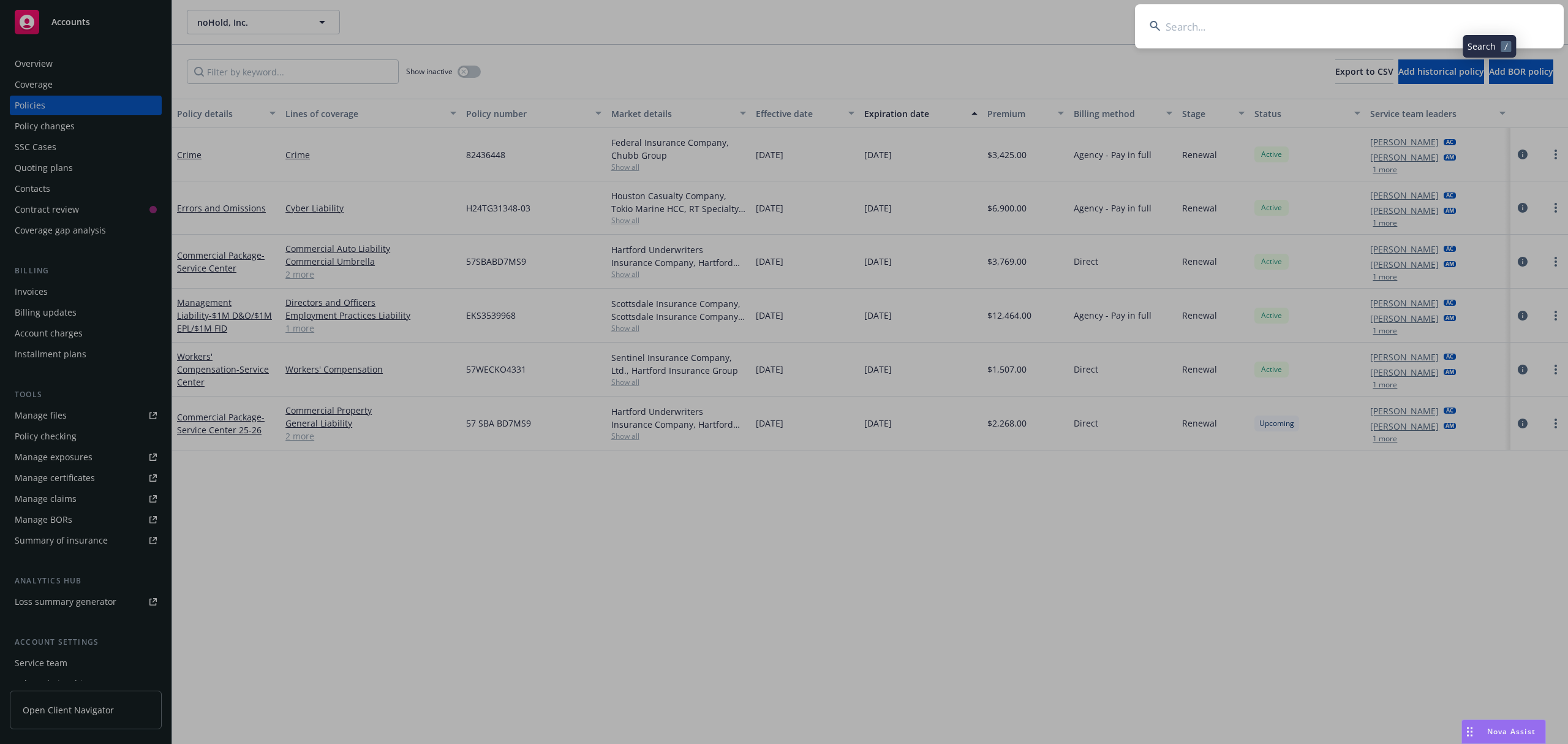
click at [1388, 13] on input at bounding box center [1349, 26] width 428 height 44
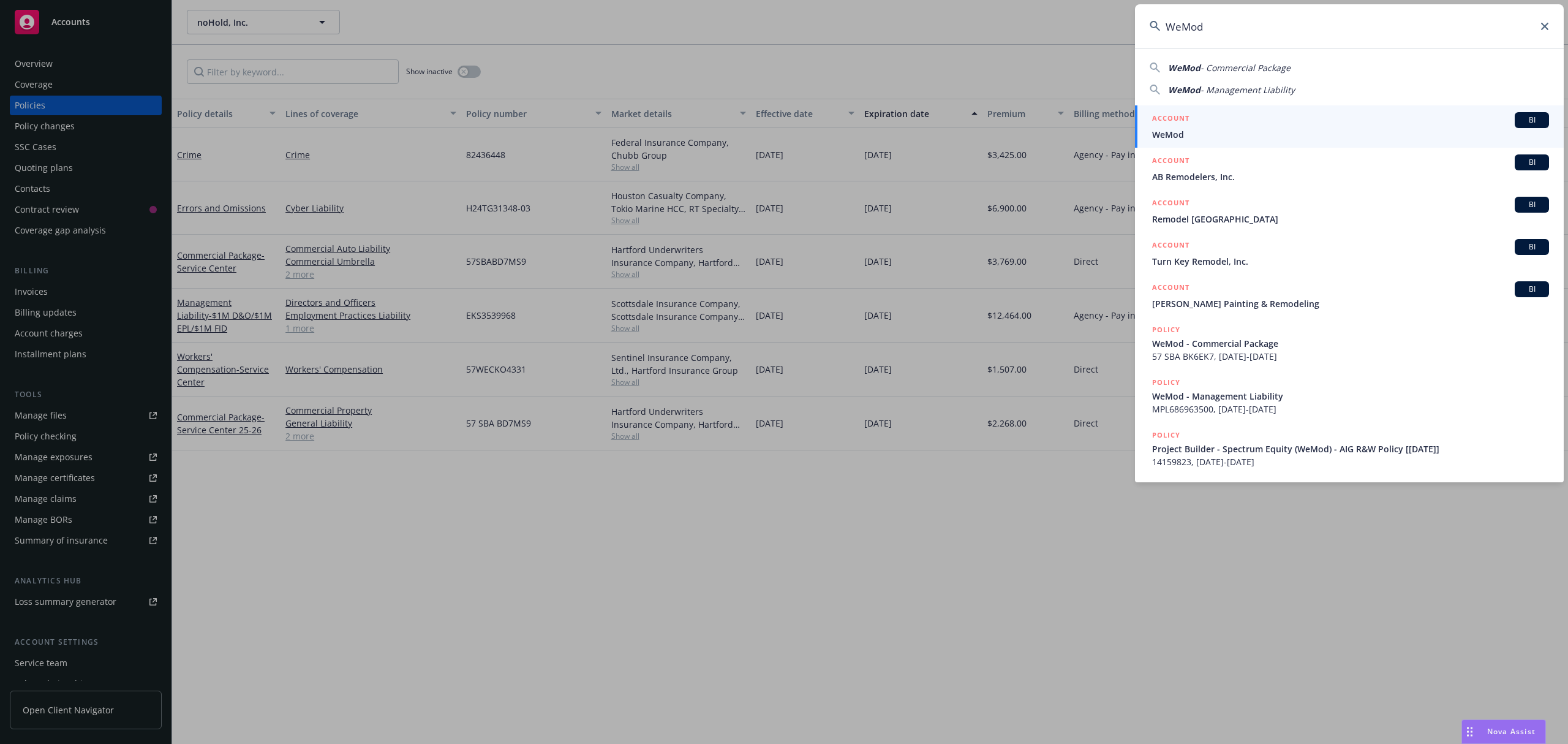
type input "WeMod"
click at [1201, 125] on div "ACCOUNT BI" at bounding box center [1350, 120] width 397 height 16
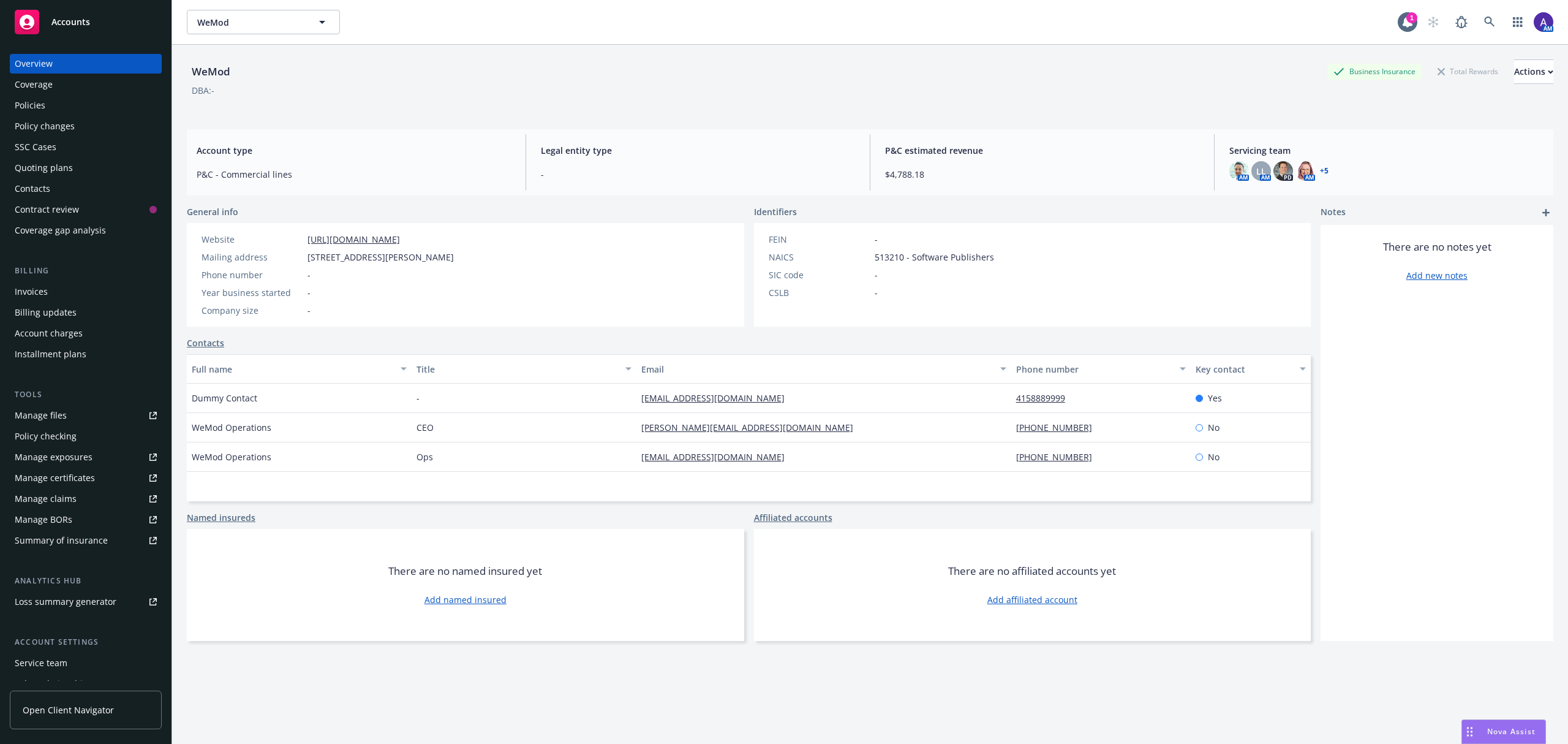
click at [54, 106] on div "Policies" at bounding box center [85, 105] width 142 height 20
